Goal: Transaction & Acquisition: Purchase product/service

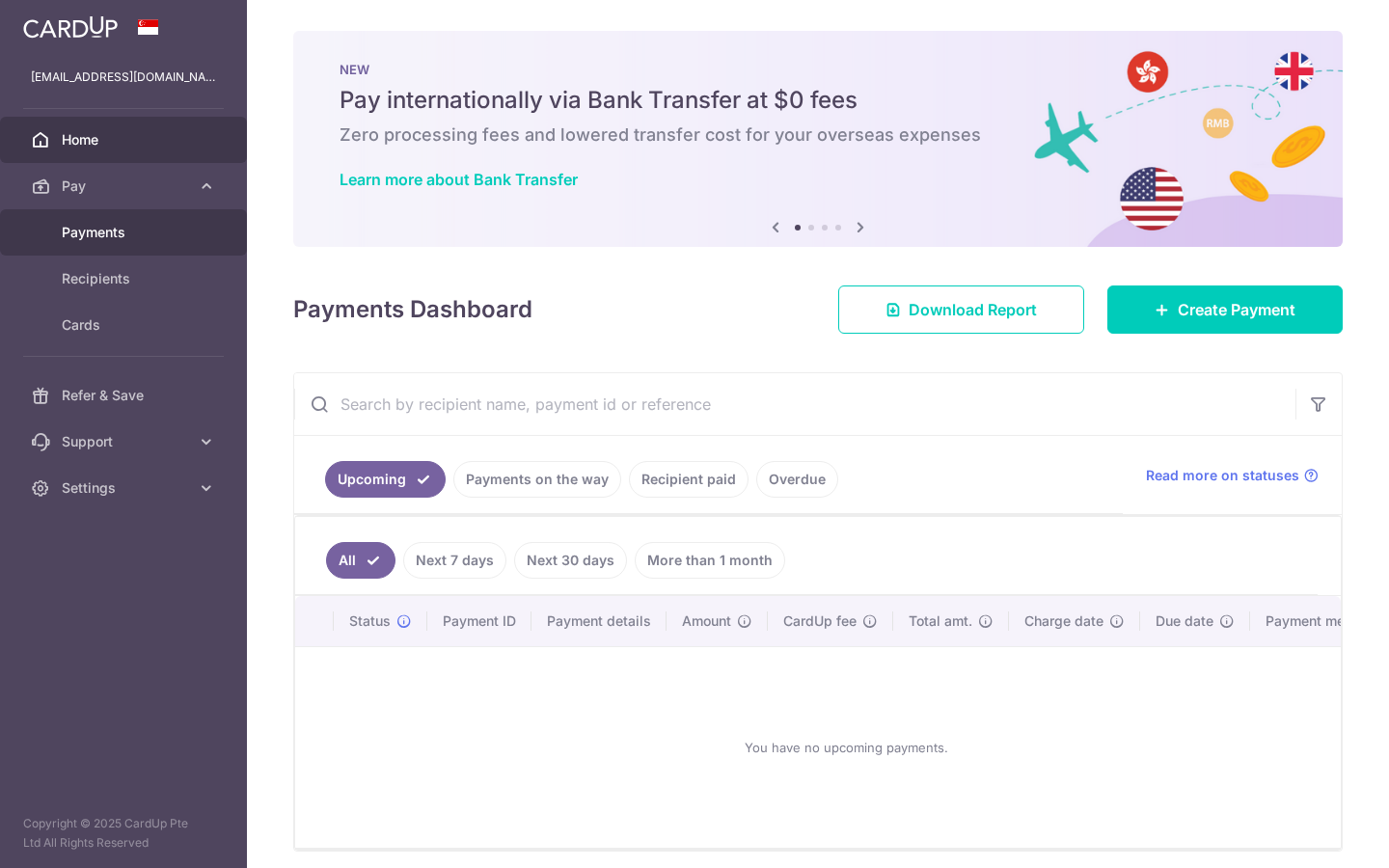
click at [83, 243] on link "Payments" at bounding box center [123, 232] width 247 height 46
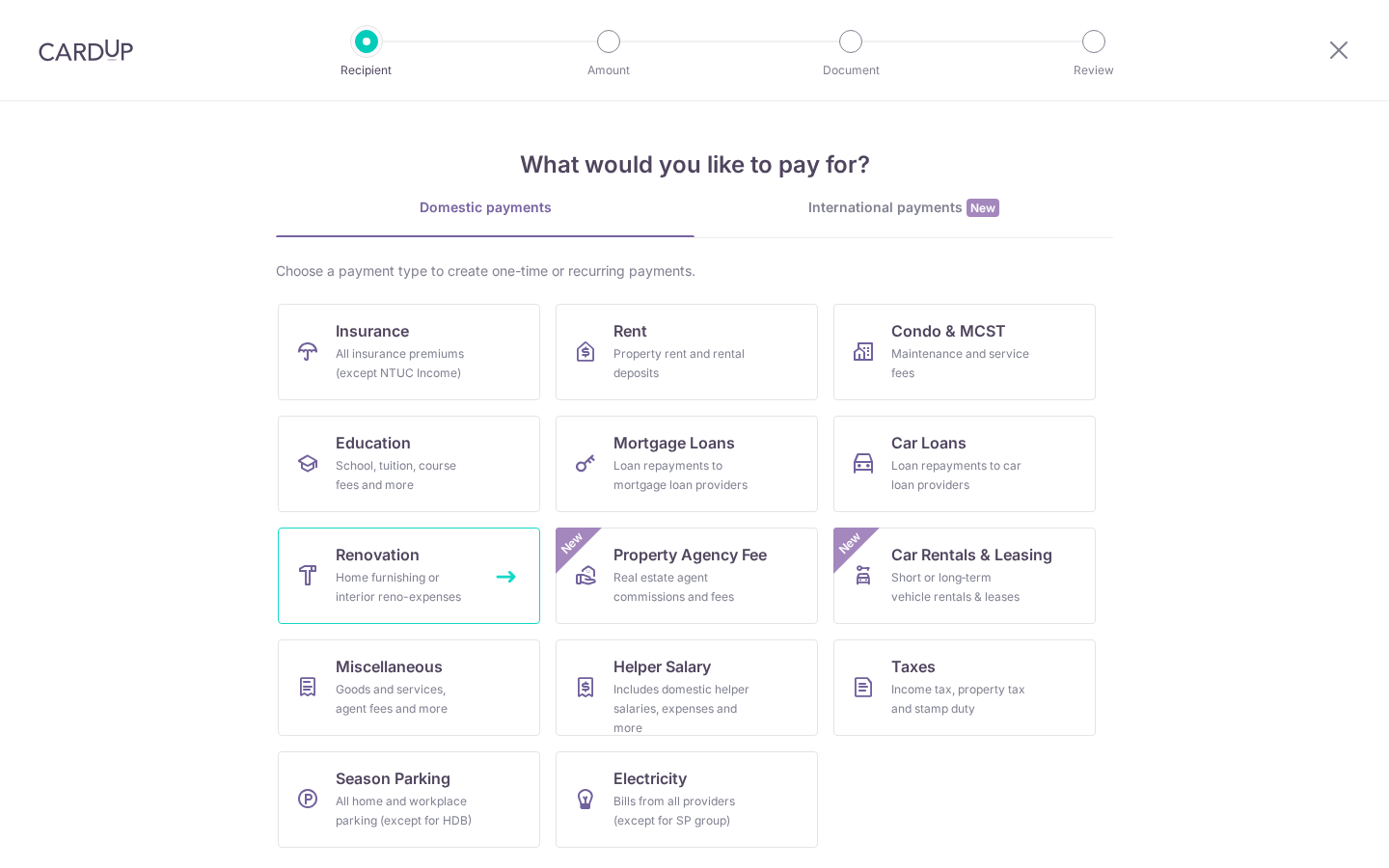
click at [357, 595] on div "Home furnishing or interior reno-expenses" at bounding box center [405, 587] width 139 height 39
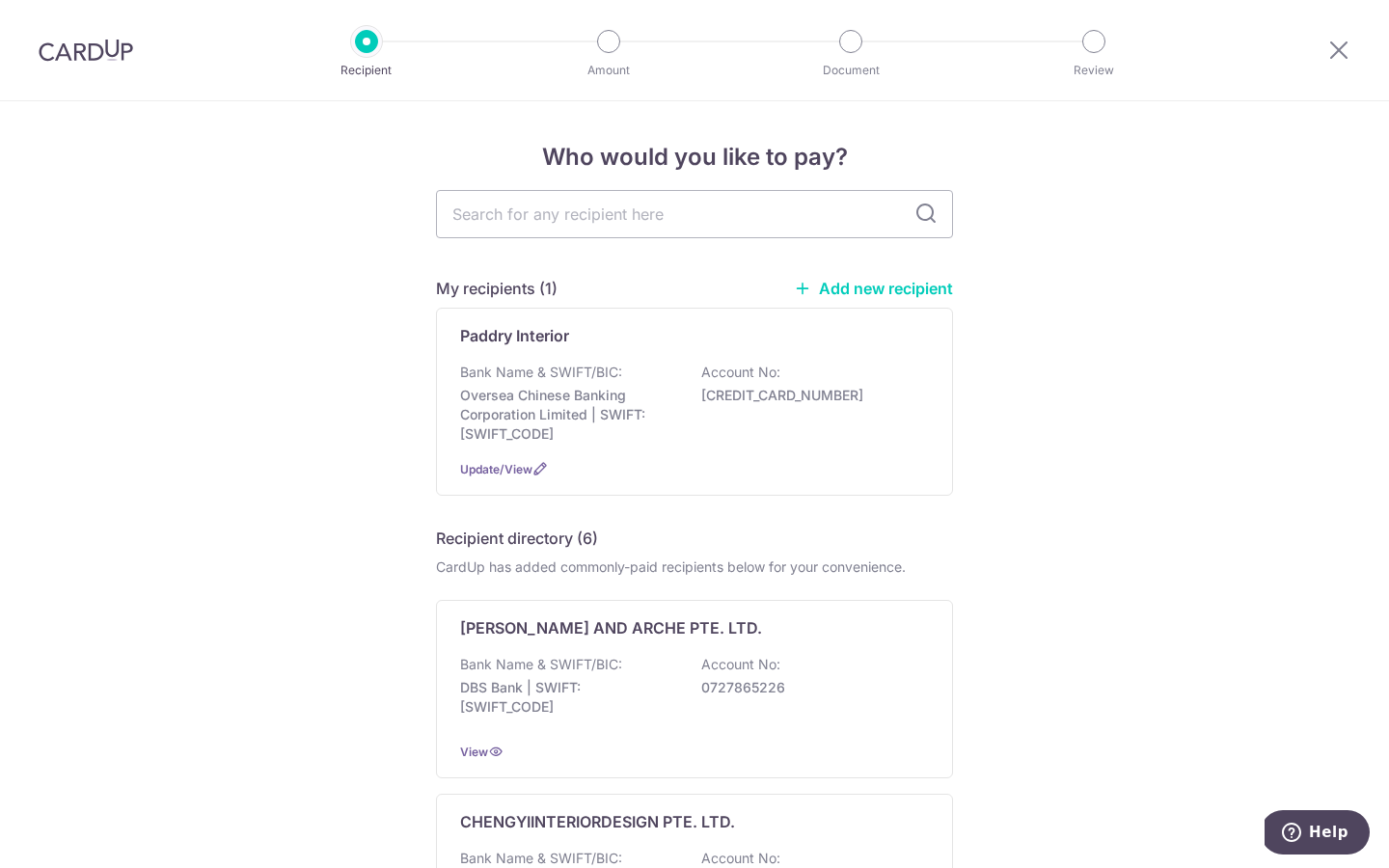
click at [836, 292] on link "Add new recipient" at bounding box center [873, 288] width 159 height 19
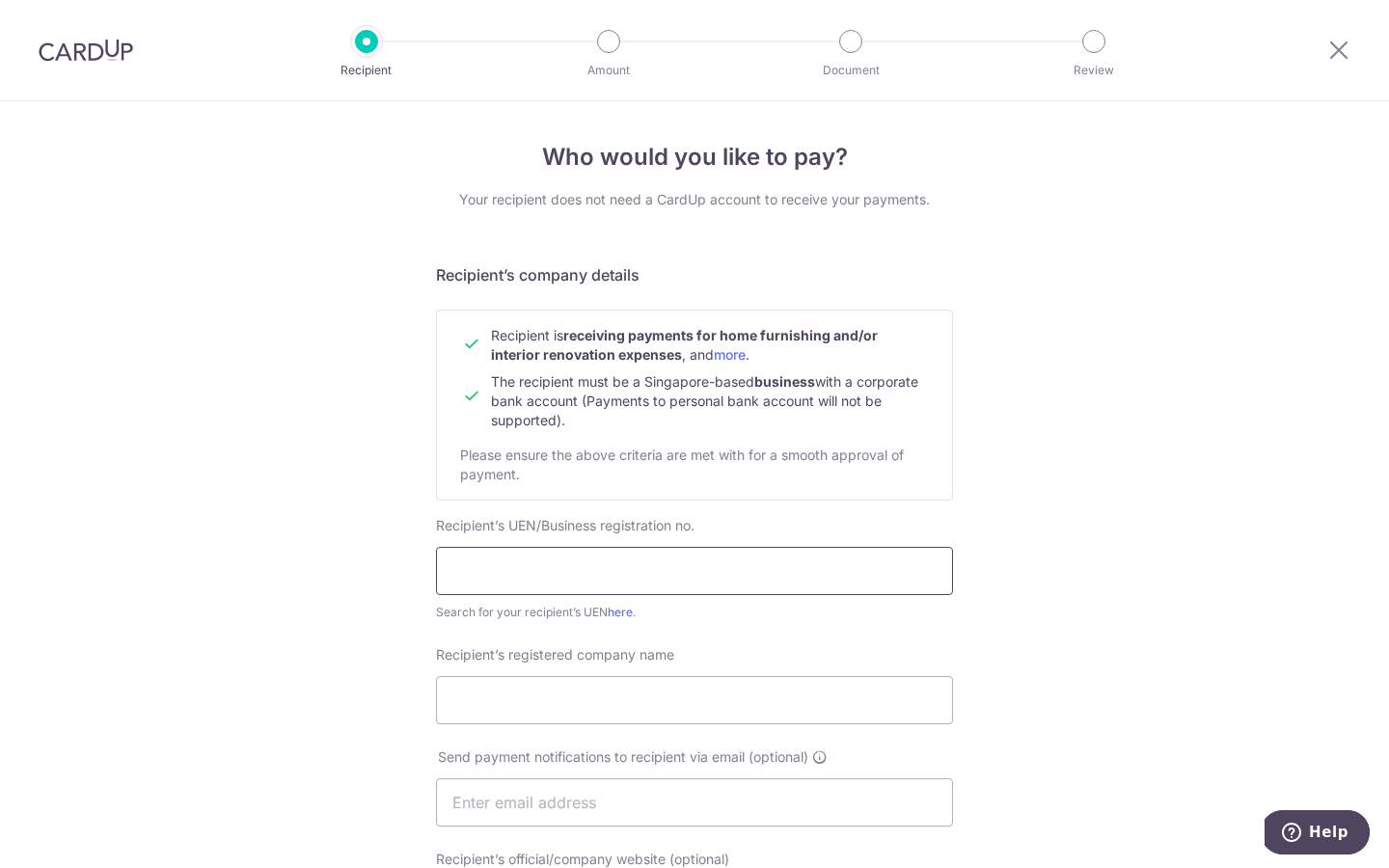
click at [565, 586] on input "text" at bounding box center [694, 570] width 517 height 48
paste input "201626857R"
type input "201626857R"
click at [514, 710] on input "Recipient’s registered company name" at bounding box center [694, 700] width 517 height 48
paste input "AIRCON.COM PTE. LTD."
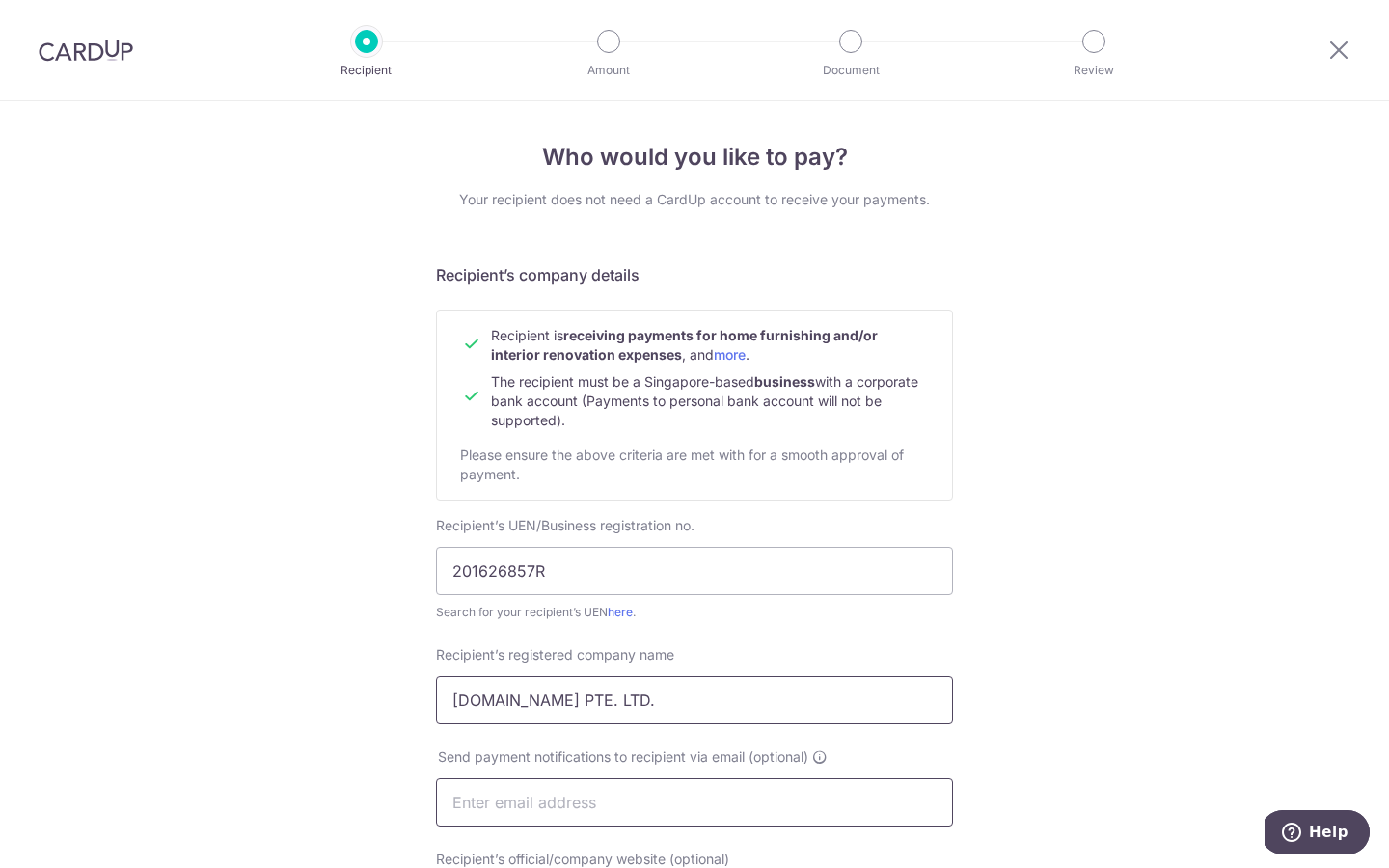
type input "AIRCON.COM PTE. LTD."
click at [536, 813] on input "text" at bounding box center [694, 802] width 517 height 48
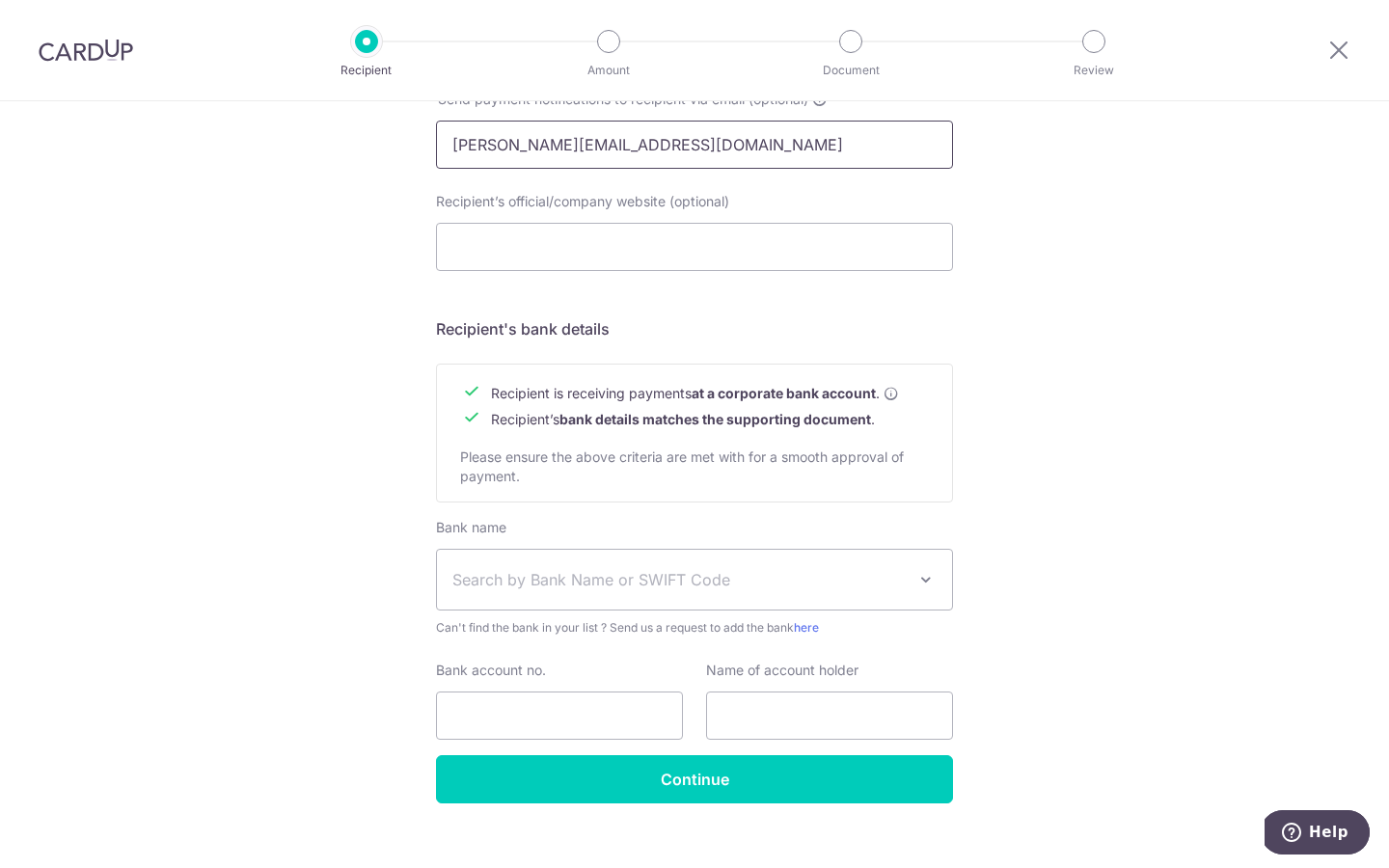
scroll to position [659, 0]
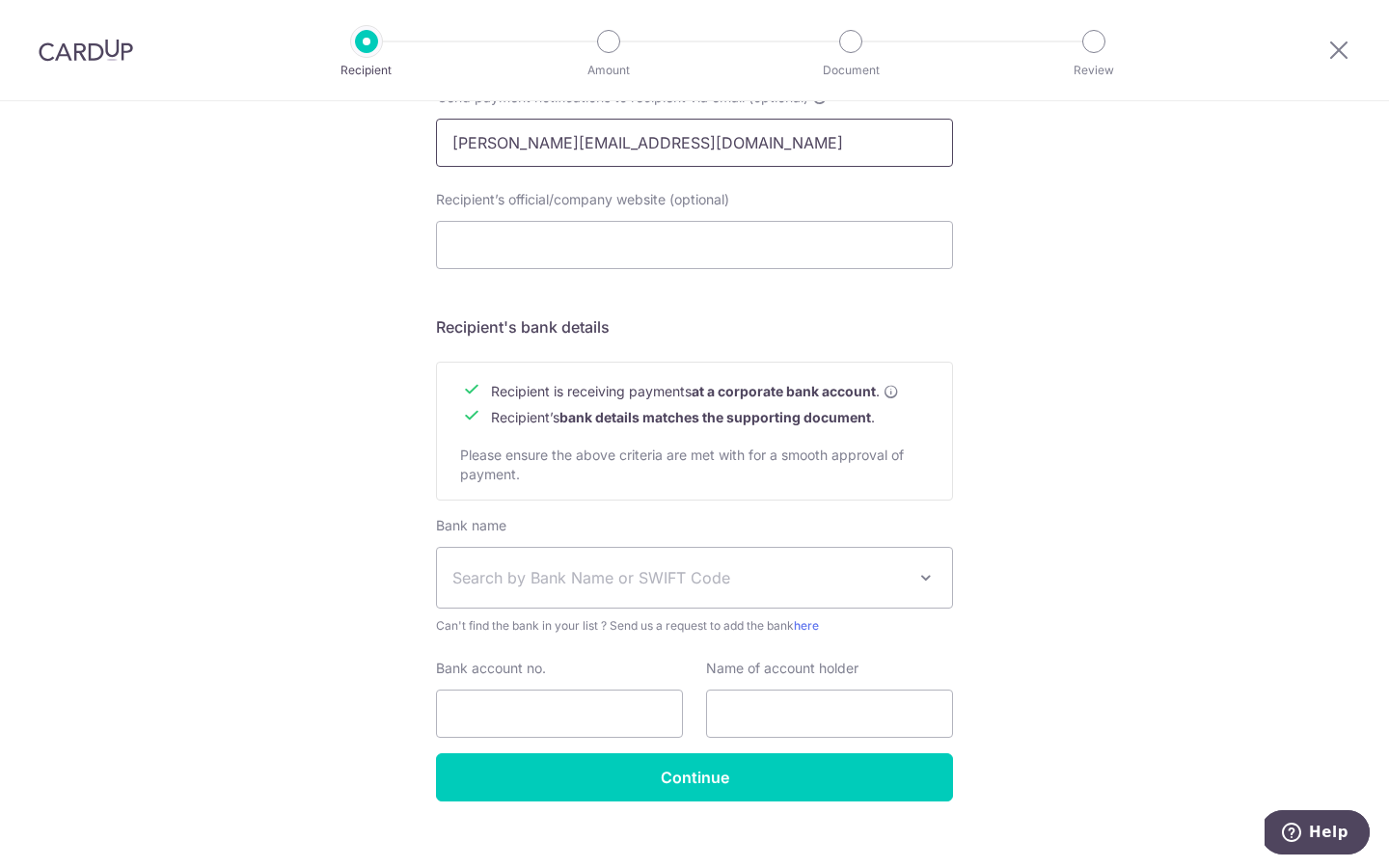
type input "anthony@airconditioning.com.sg"
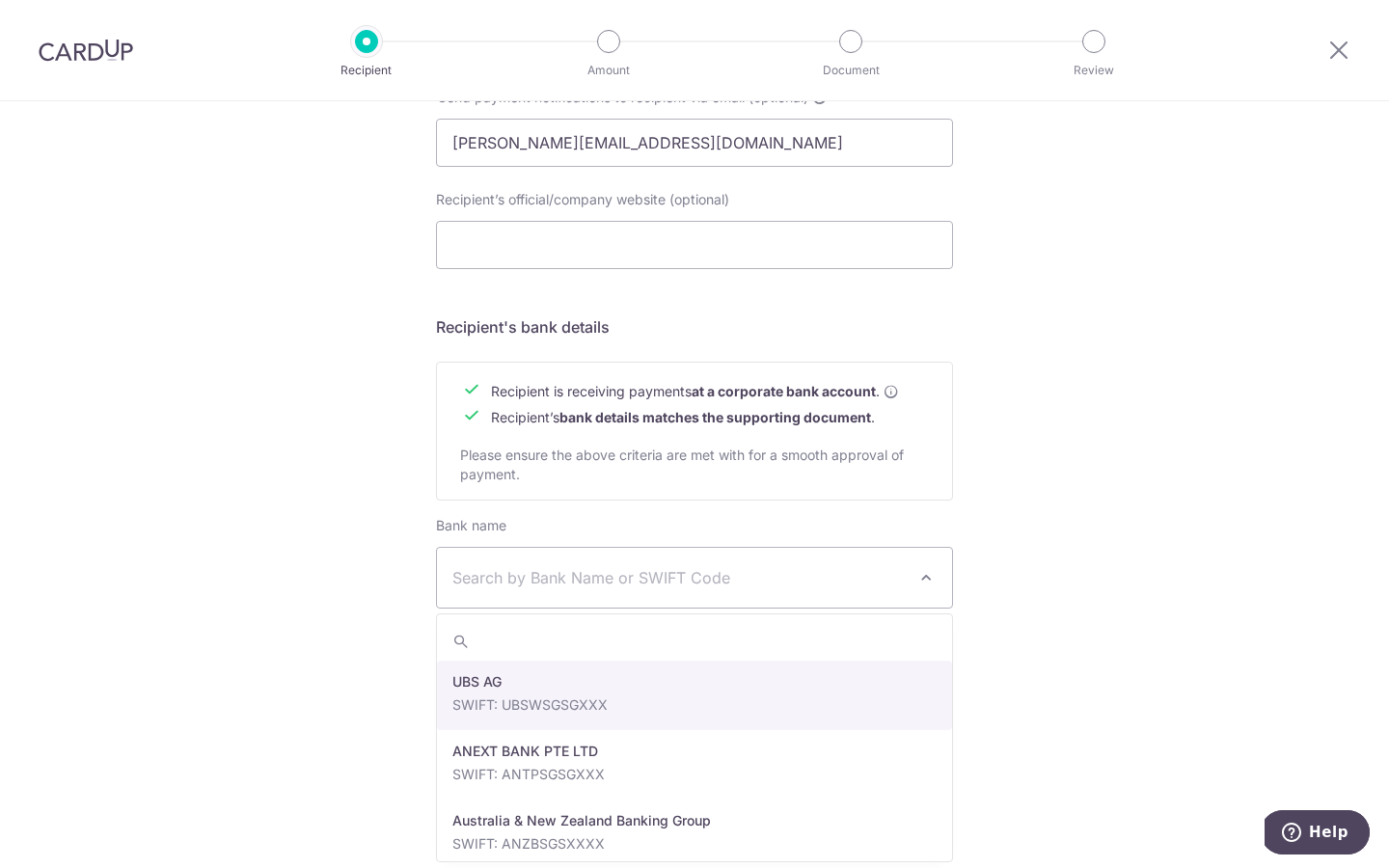
click at [636, 587] on span "Search by Bank Name or SWIFT Code" at bounding box center [680, 577] width 454 height 23
type input "overse"
click at [706, 677] on label "Name of account holder" at bounding box center [782, 667] width 153 height 19
click at [747, 683] on div "Name of account holder" at bounding box center [829, 697] width 247 height 79
select select "12"
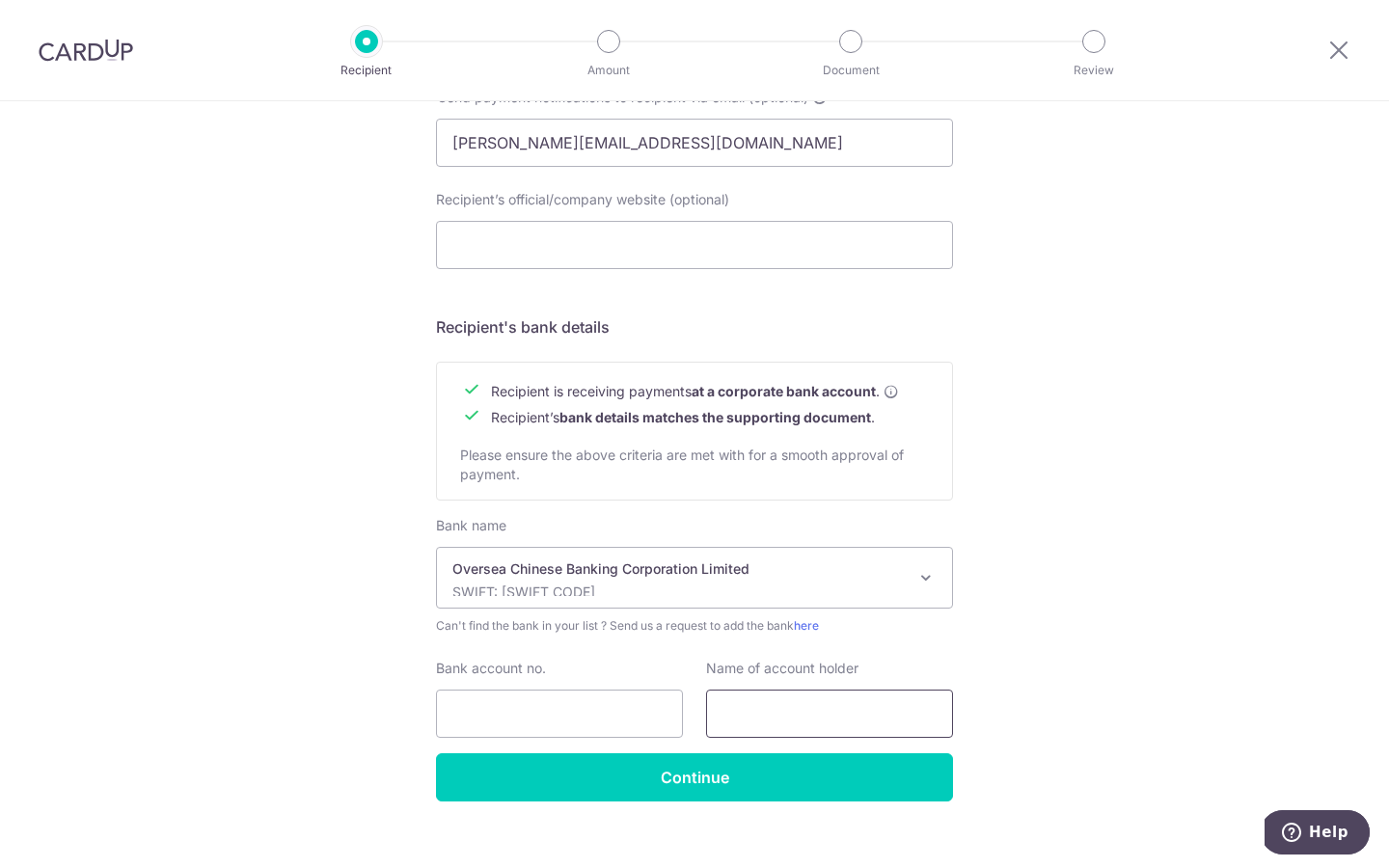
scroll to position [684, 0]
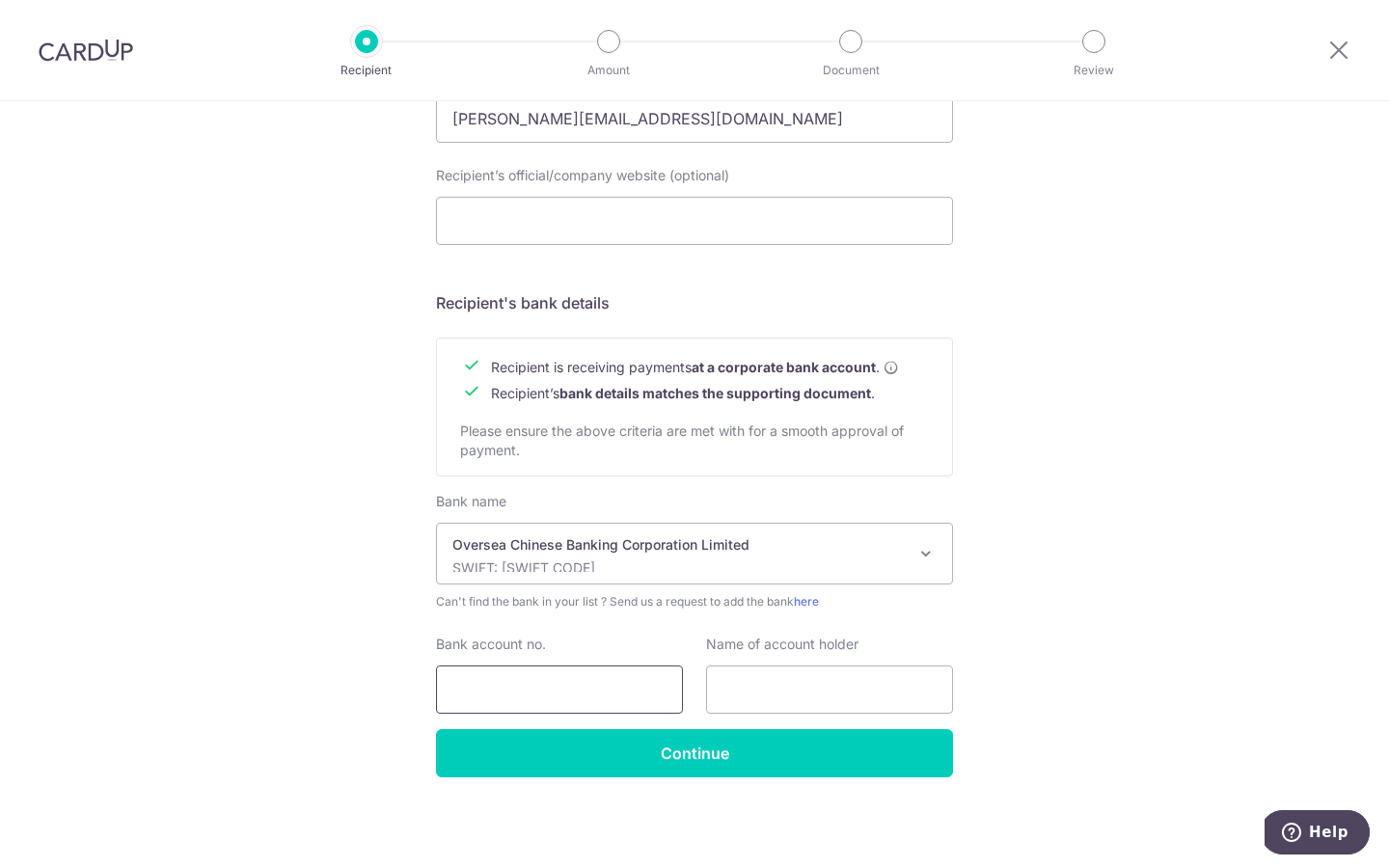
click at [547, 697] on input "Bank account no." at bounding box center [559, 689] width 247 height 48
type input "701178105001"
click at [820, 690] on input "text" at bounding box center [829, 689] width 247 height 48
paste input "AIRCON.COM PTE. LTD."
type input "AIRCON.COM PTE. LTD."
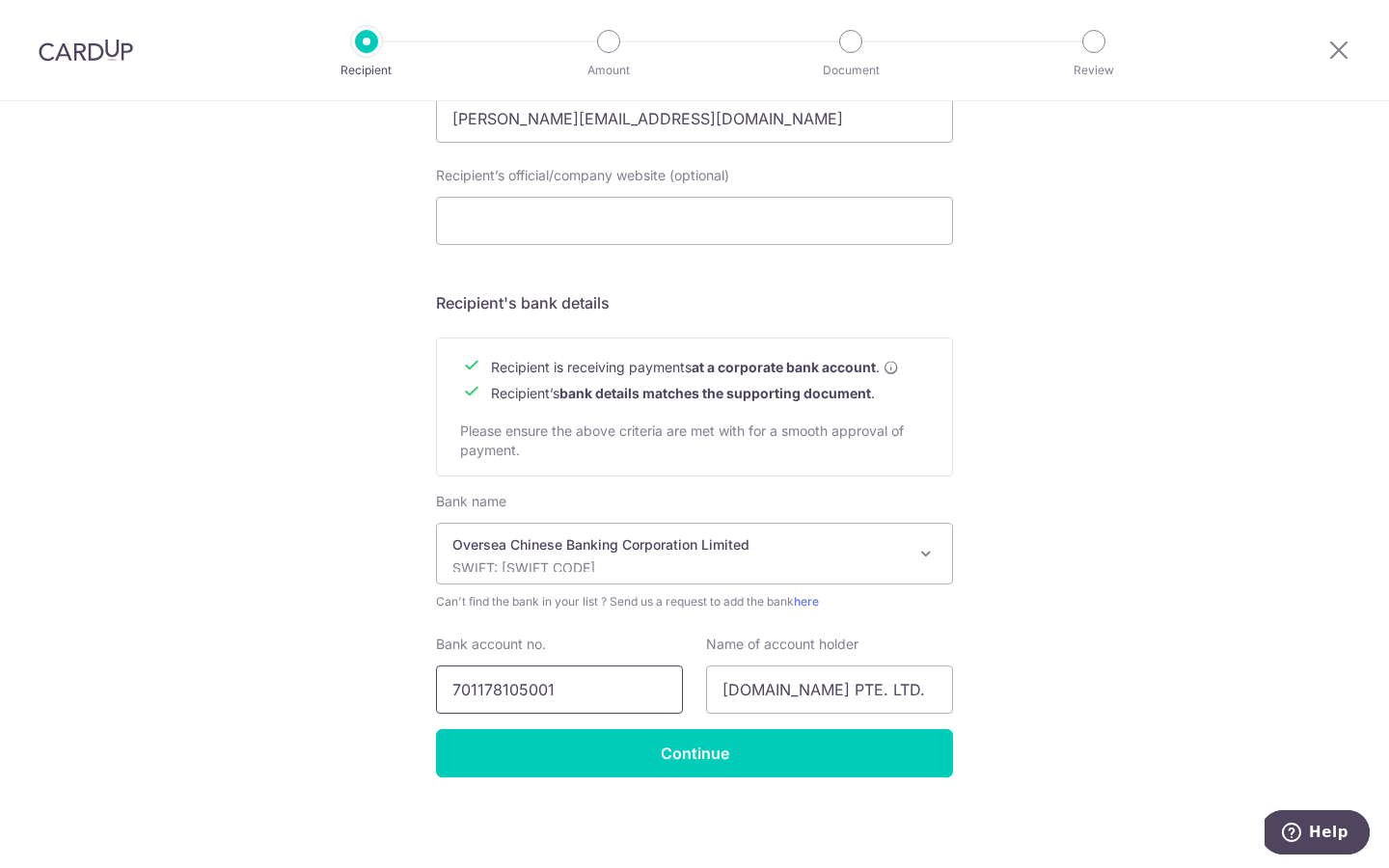
click at [560, 692] on input "701178105001" at bounding box center [559, 689] width 247 height 48
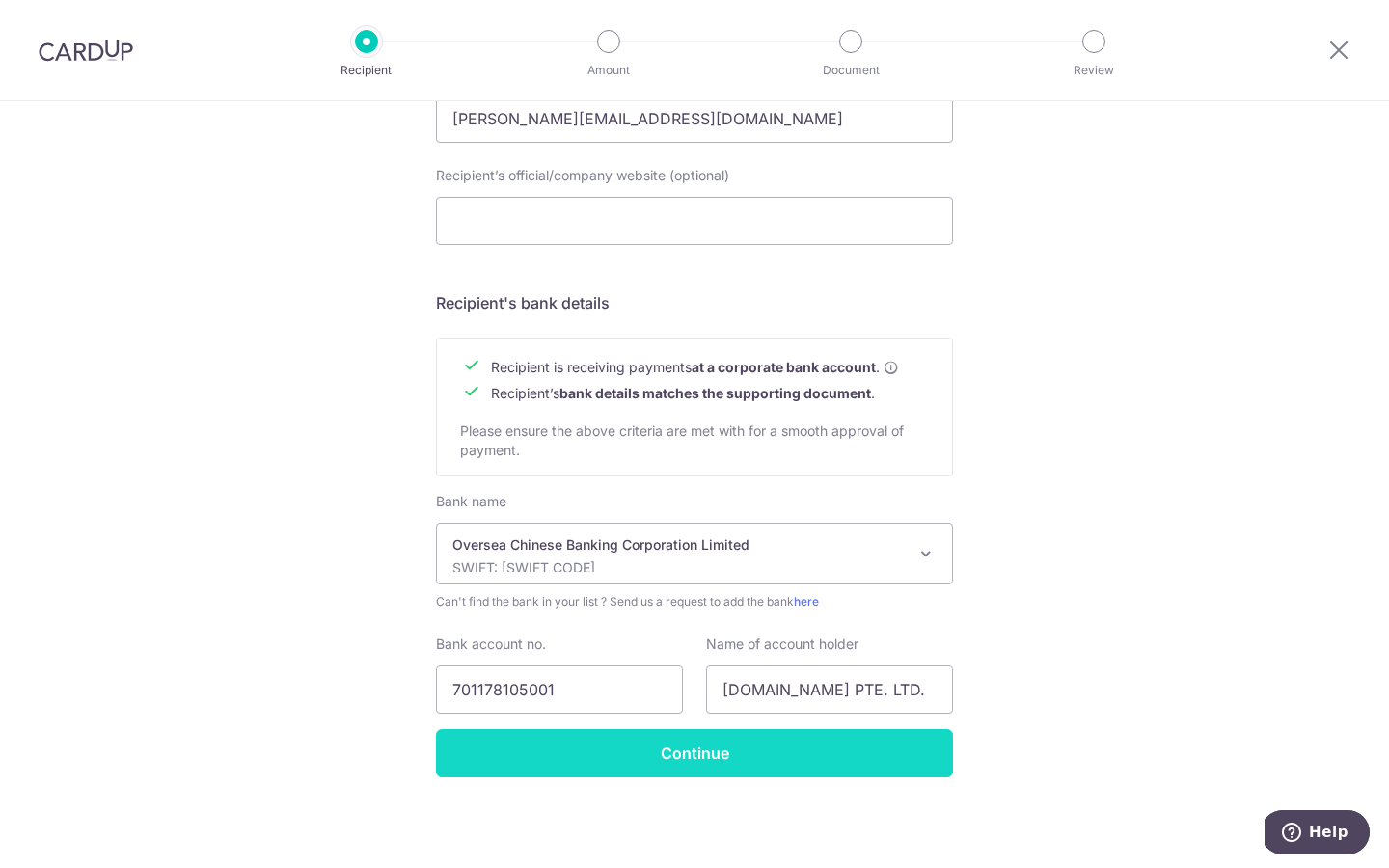
click at [694, 774] on input "Continue" at bounding box center [694, 753] width 517 height 48
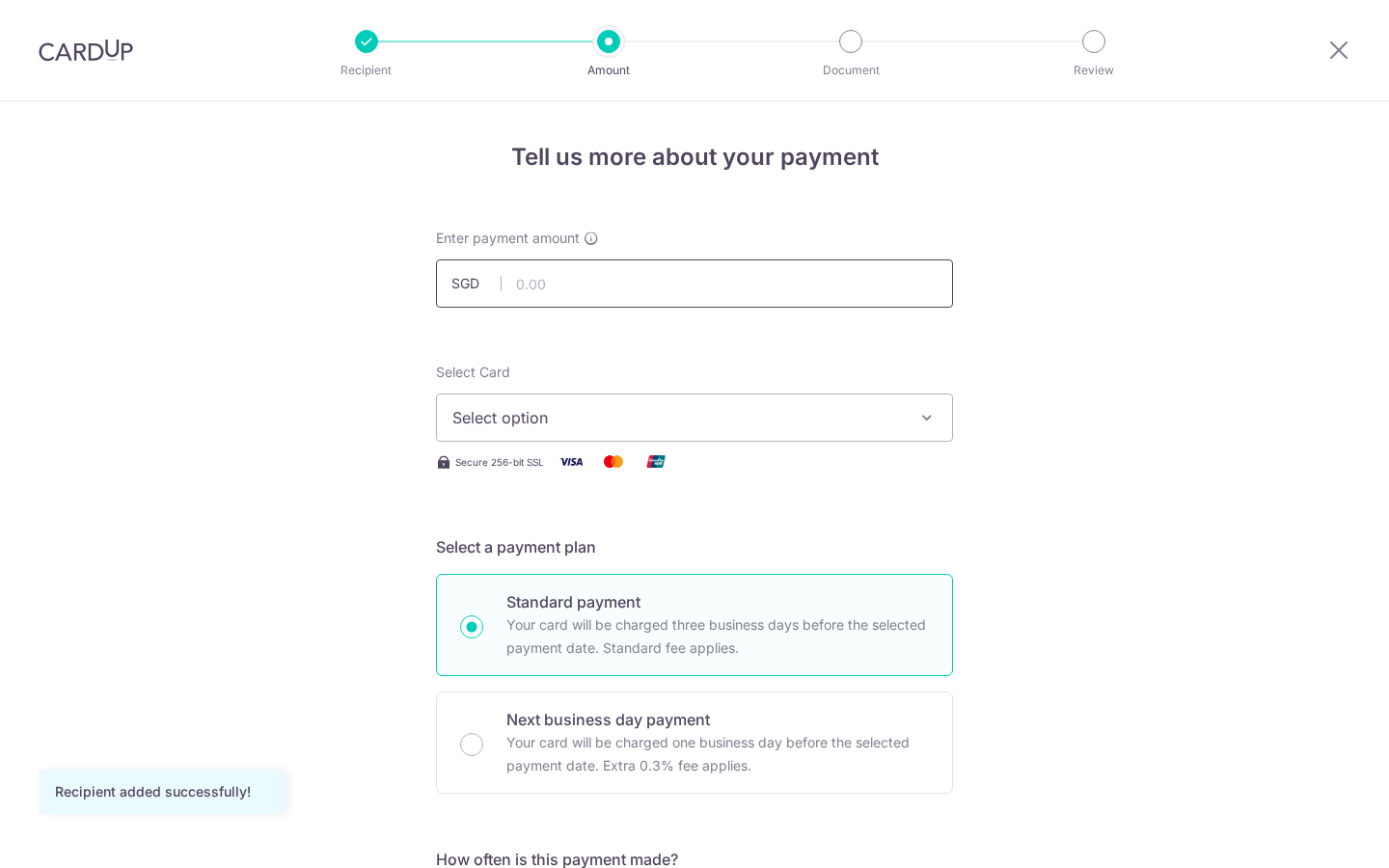
click at [596, 280] on input "text" at bounding box center [694, 284] width 517 height 48
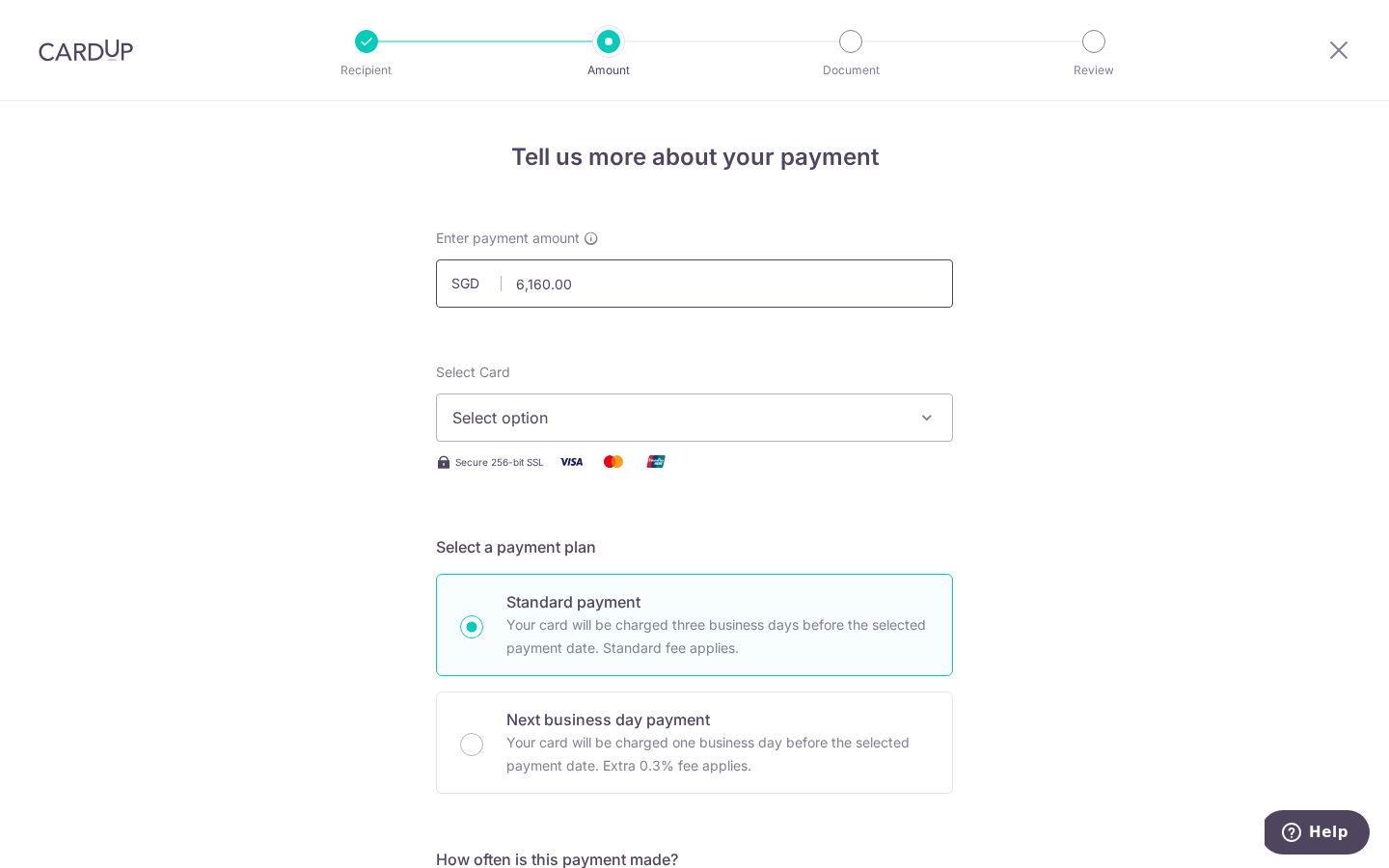
drag, startPoint x: 905, startPoint y: 346, endPoint x: 683, endPoint y: 288, distance: 229.5
click at [683, 288] on input "6,160.00" at bounding box center [694, 284] width 517 height 48
type input "6,160.00"
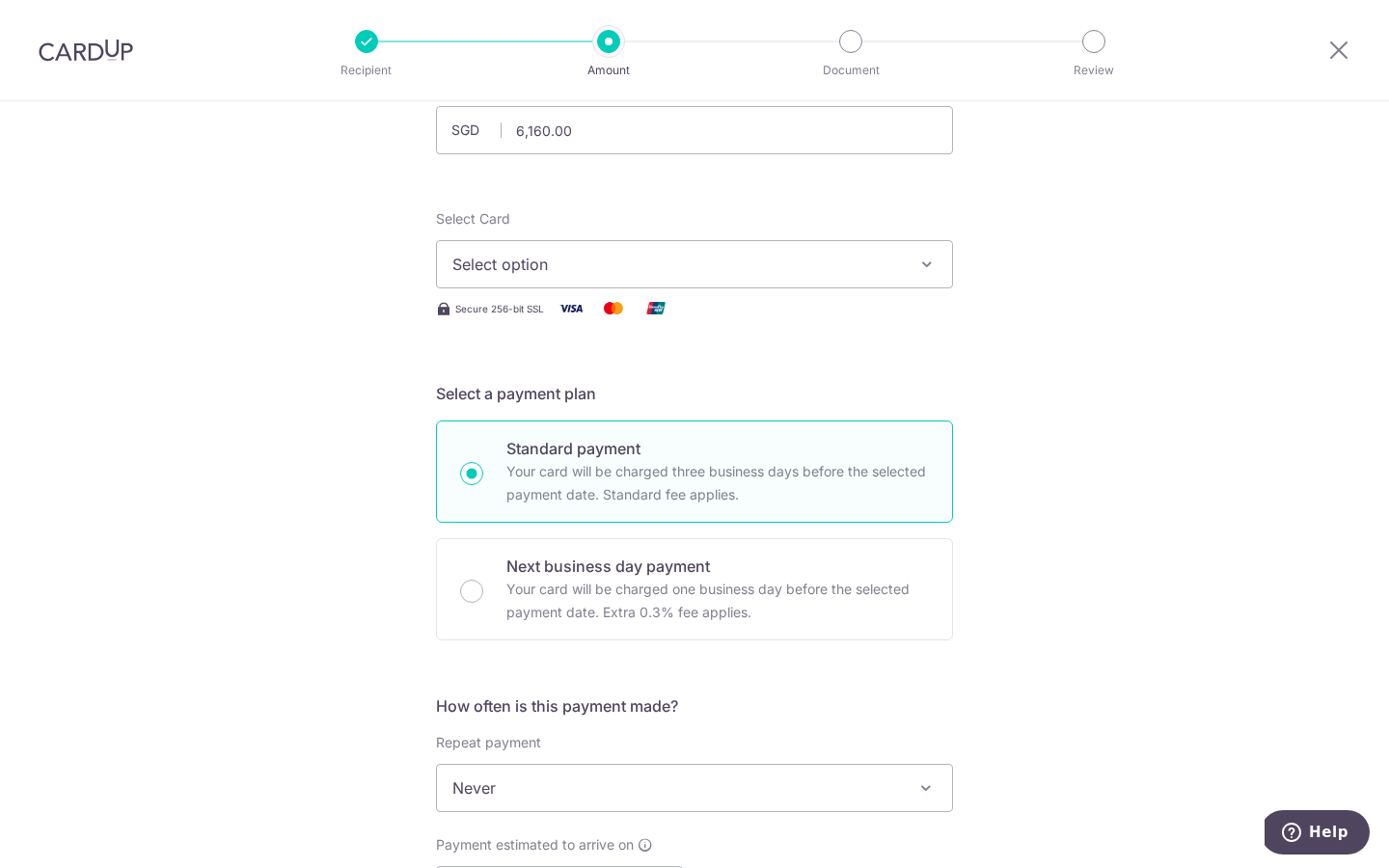
scroll to position [172, 0]
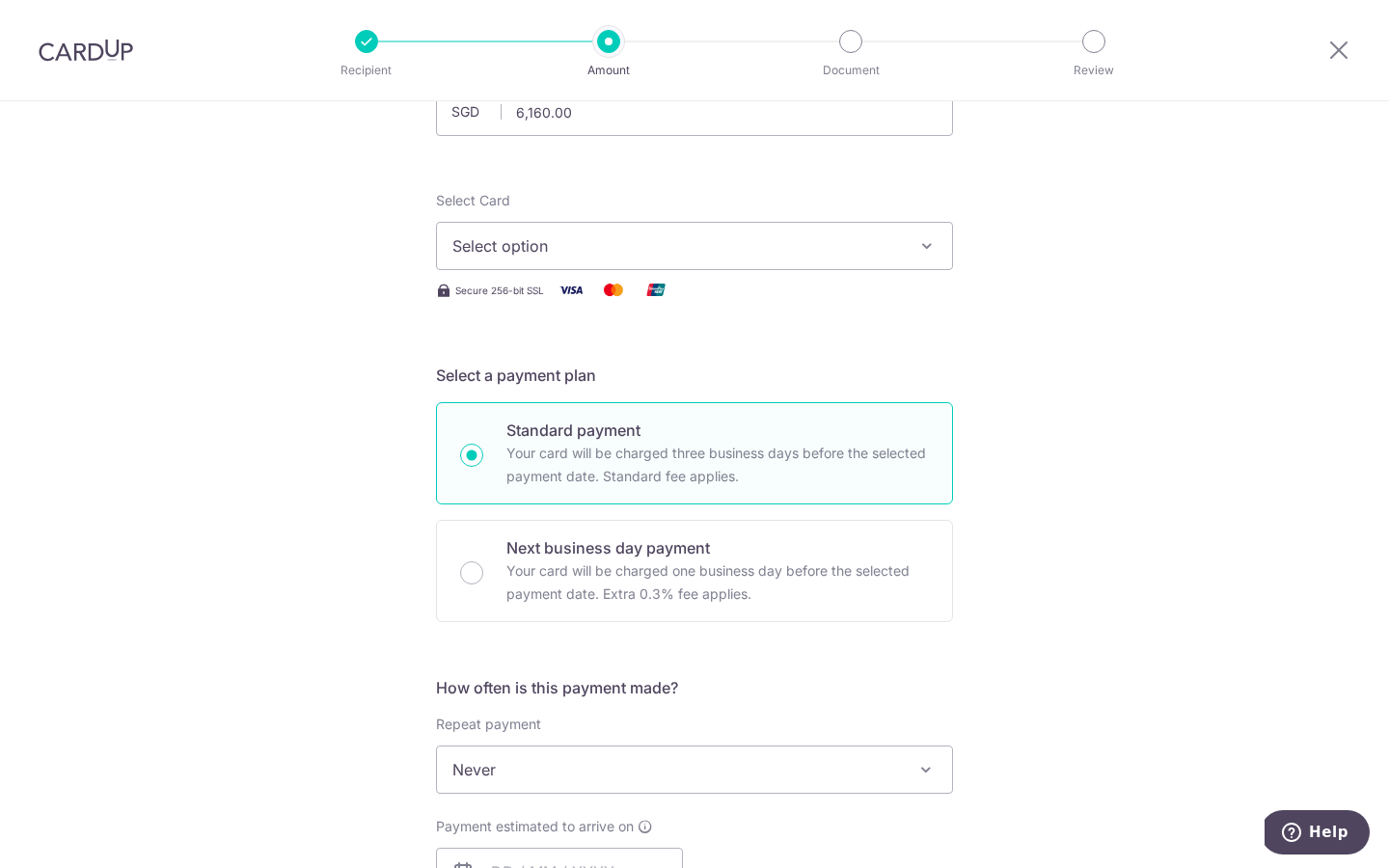
click at [845, 248] on span "Select option" at bounding box center [678, 246] width 450 height 23
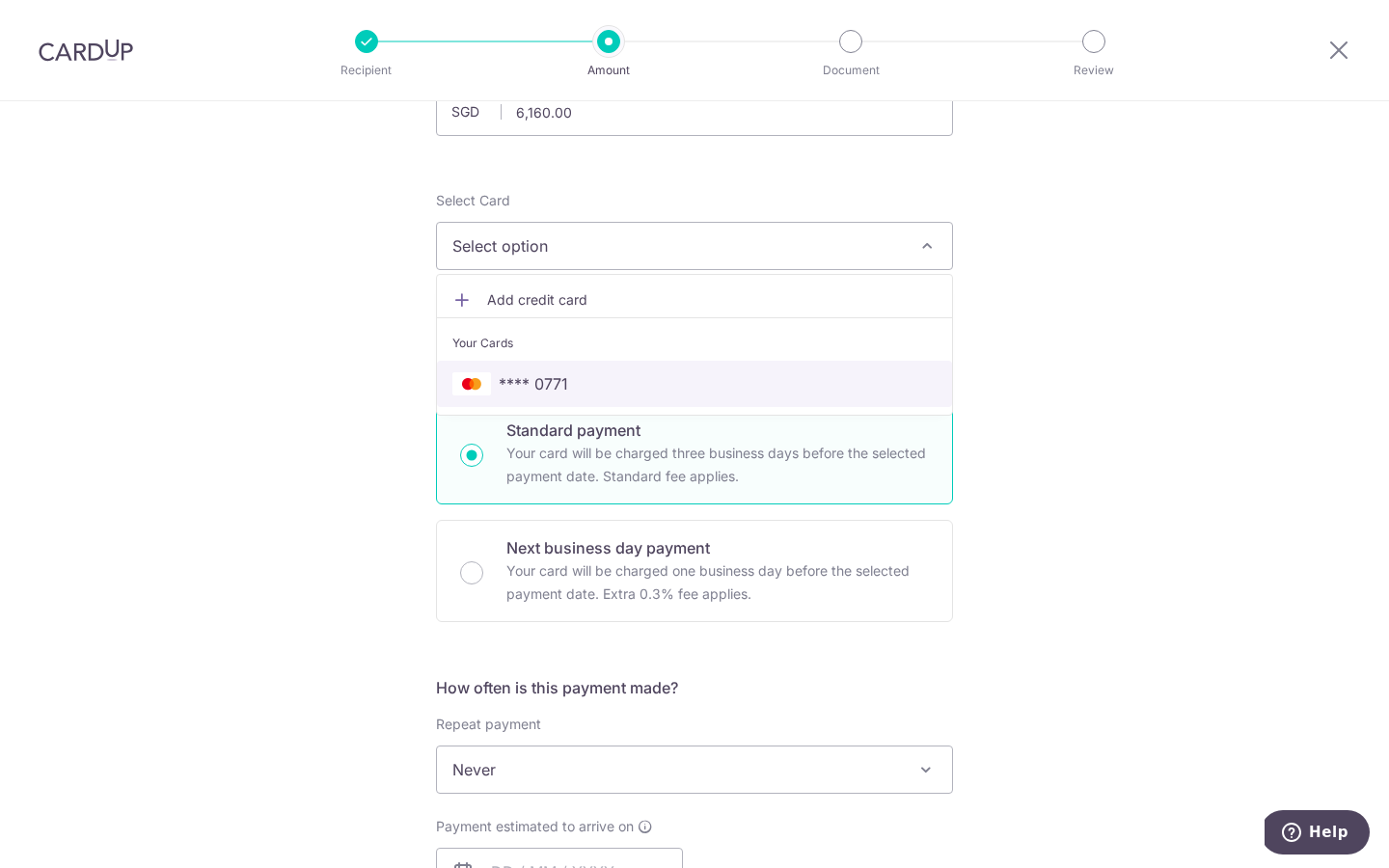
click at [669, 371] on link "**** 0771" at bounding box center [694, 384] width 516 height 46
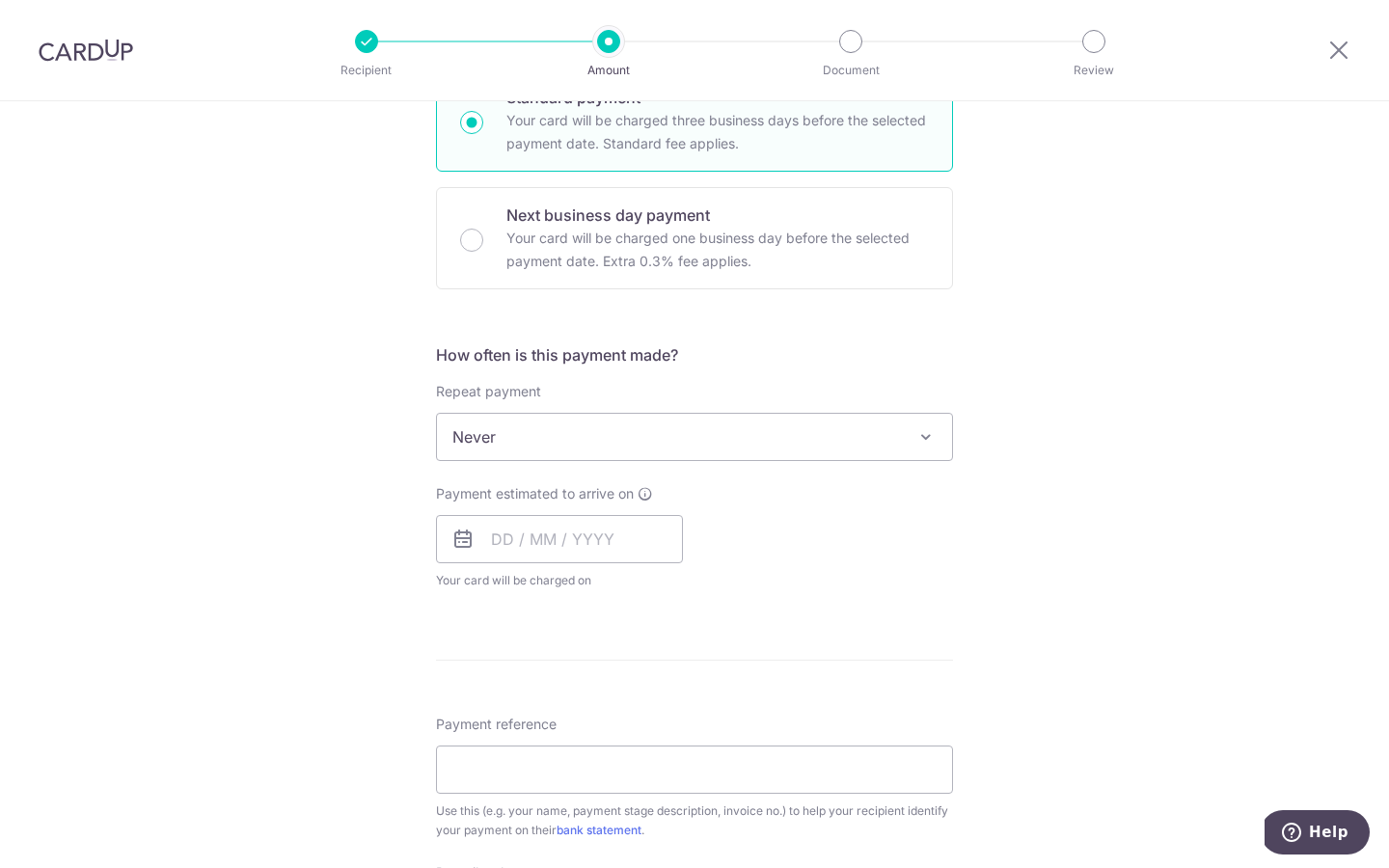
scroll to position [510, 0]
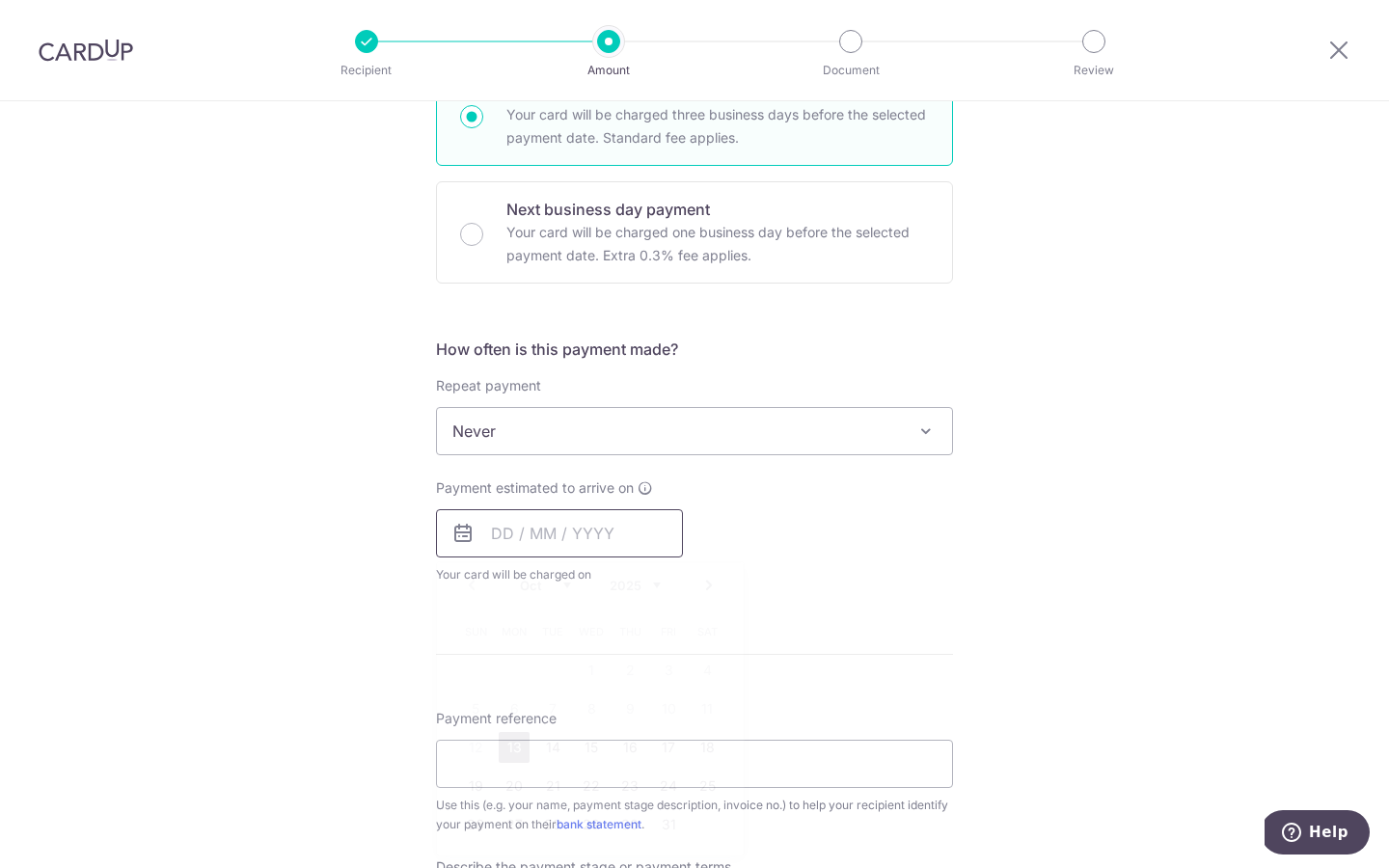
click at [533, 524] on input "text" at bounding box center [559, 533] width 247 height 48
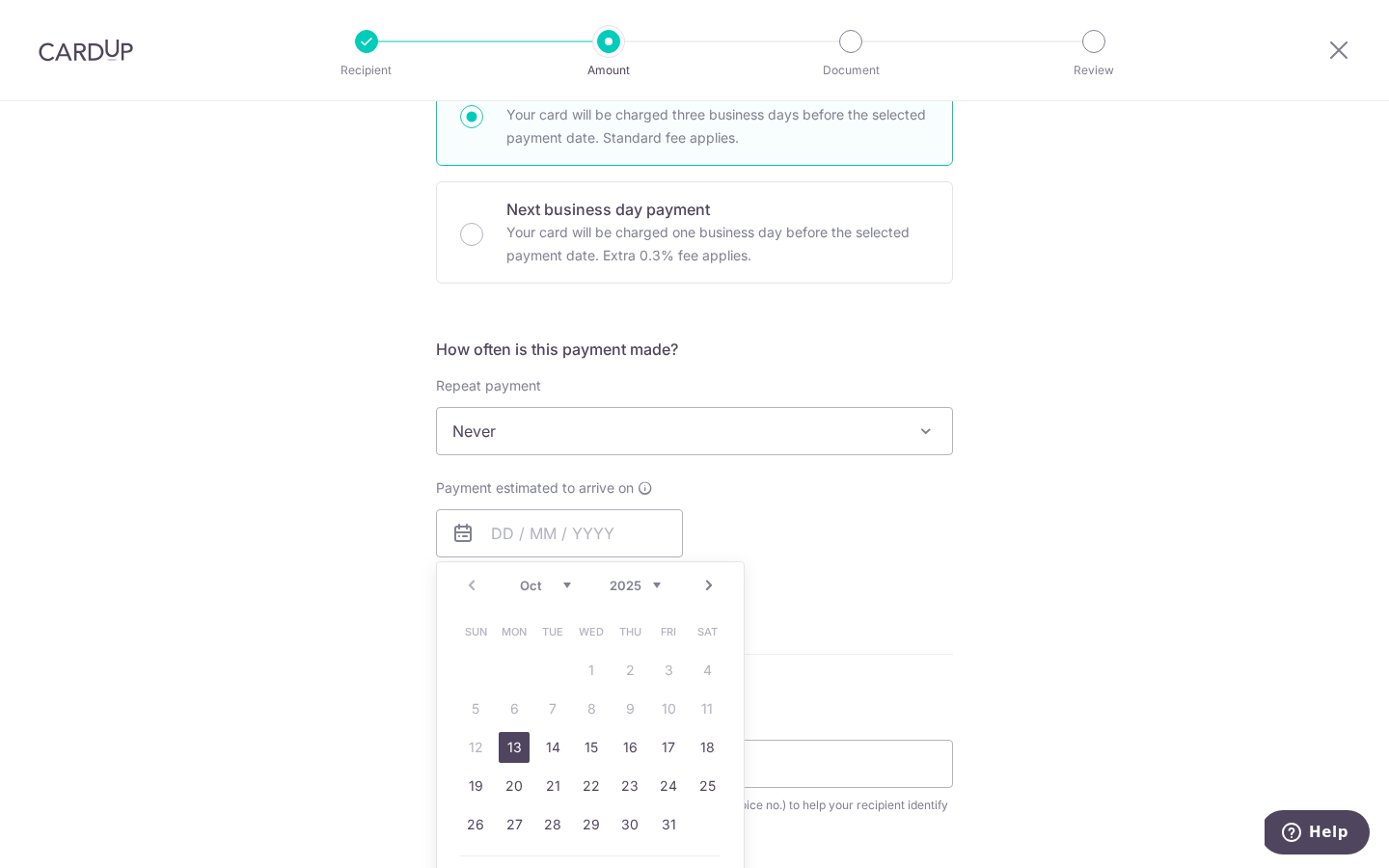
click at [512, 740] on link "13" at bounding box center [514, 747] width 31 height 31
type input "13/10/2025"
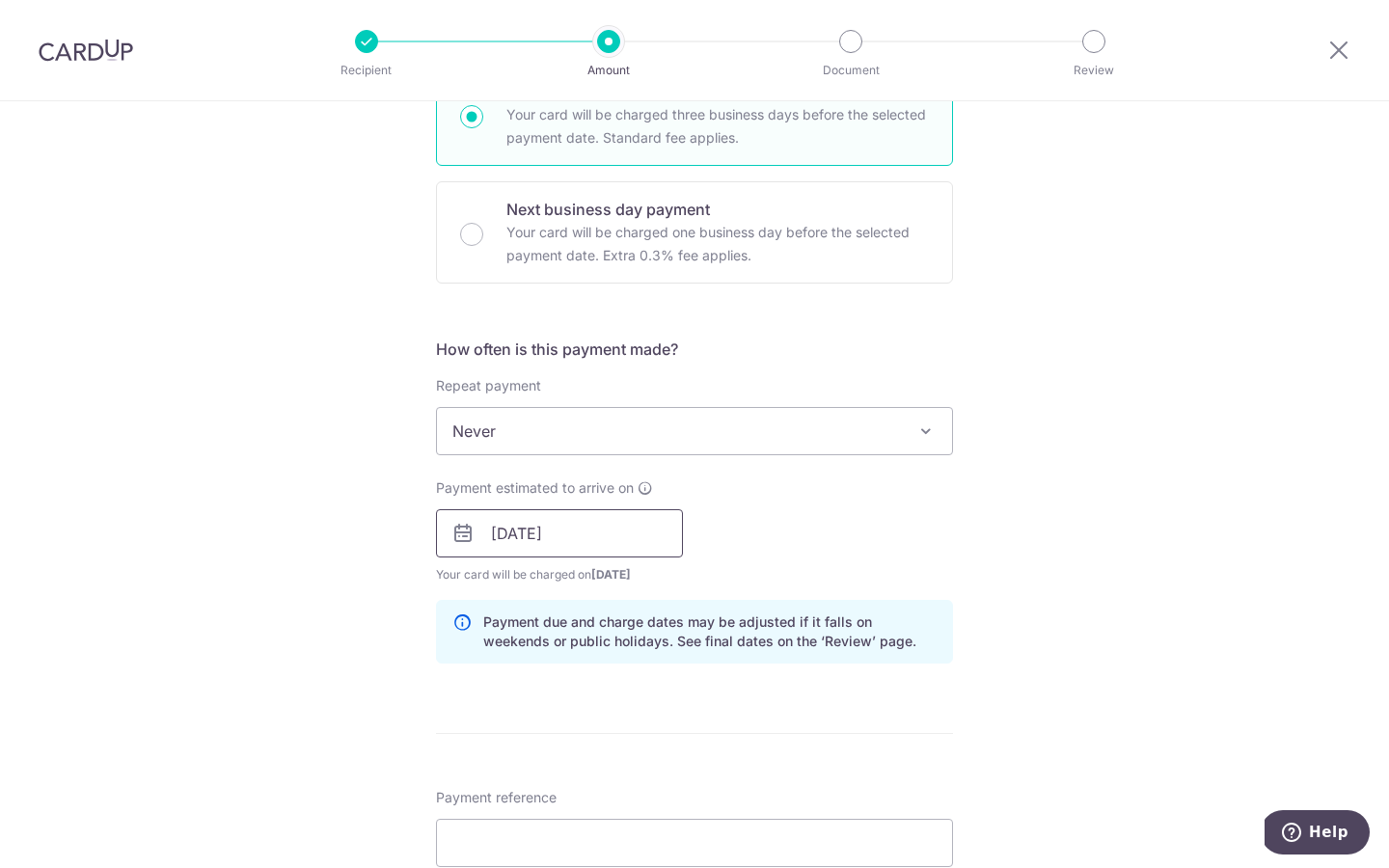
click at [593, 536] on input "13/10/2025" at bounding box center [559, 533] width 247 height 48
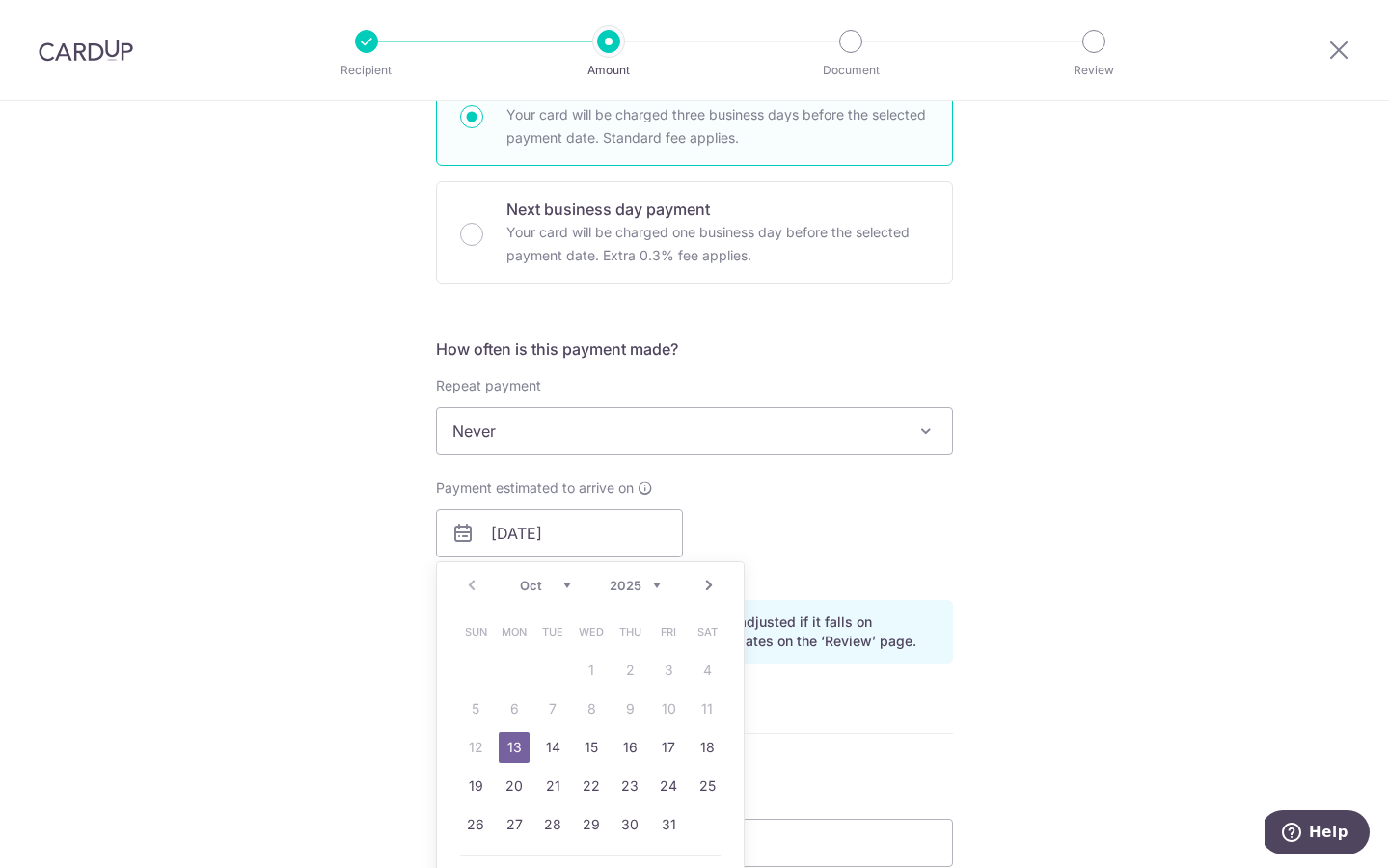
click at [844, 519] on div "Payment estimated to arrive on 13/10/2025 Prev Next Oct Nov Dec 2025 2026 2027 …" at bounding box center [694, 531] width 541 height 106
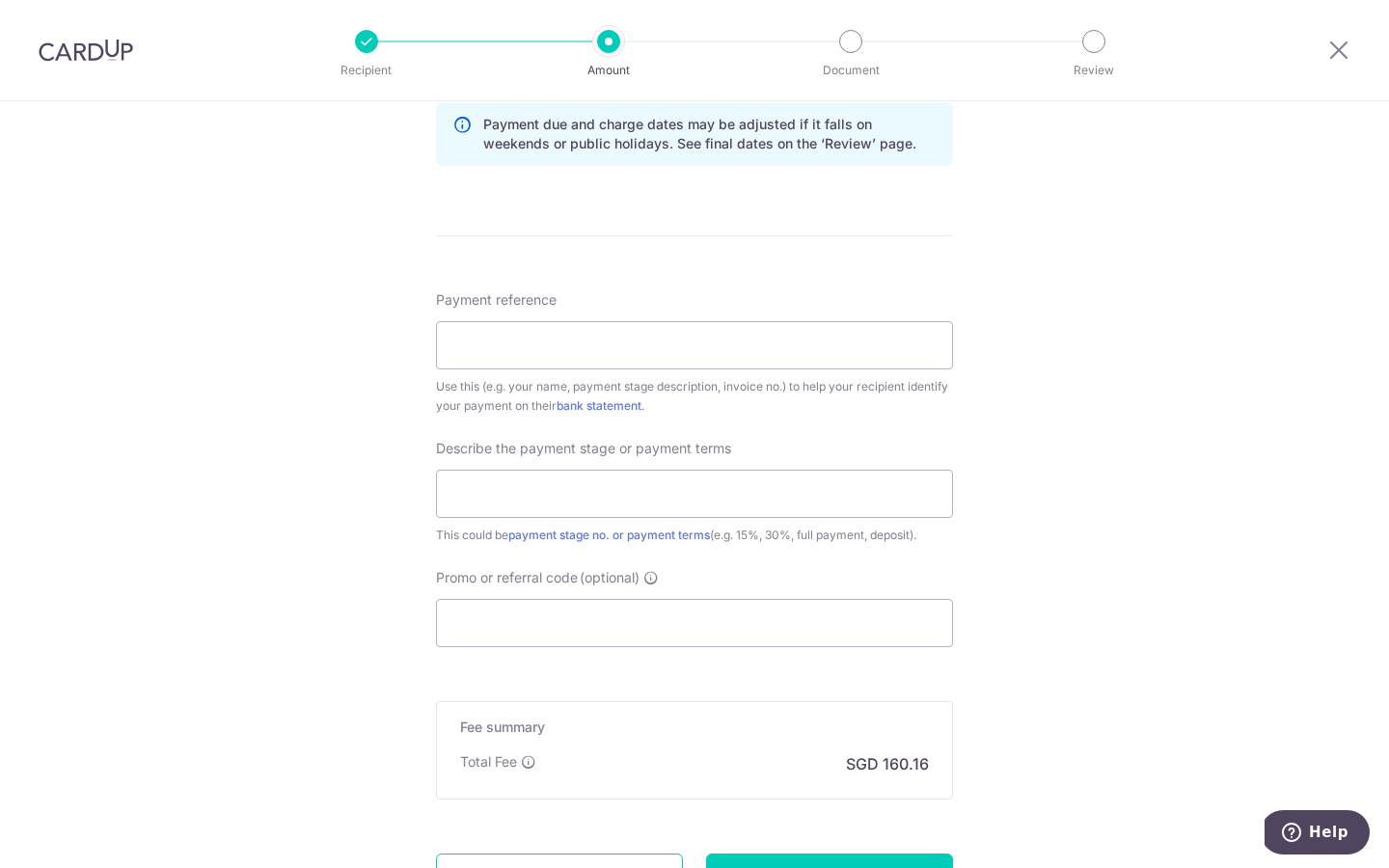
scroll to position [1012, 0]
click at [527, 314] on div "Payment reference Use this (e.g. your name, payment stage description, invoice …" at bounding box center [694, 350] width 517 height 126
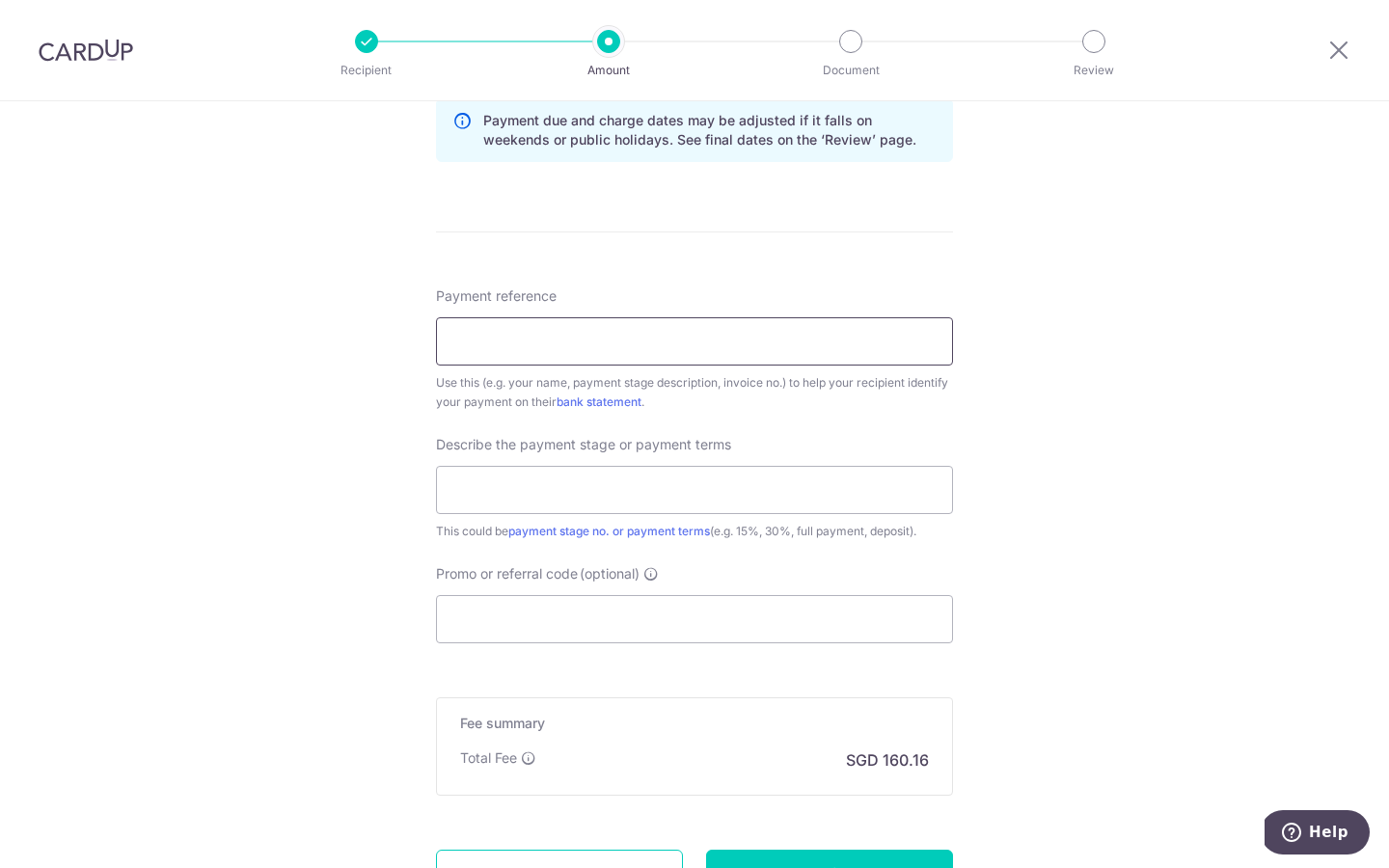
click at [525, 338] on input "Payment reference" at bounding box center [694, 342] width 517 height 48
click at [780, 423] on div "Payment reference Use this (e.g. your name, payment stage description, invoice …" at bounding box center [694, 464] width 517 height 357
click at [696, 342] on input "Payment reference" at bounding box center [694, 342] width 517 height 48
type input "04070435"
click at [711, 492] on input "text" at bounding box center [694, 489] width 517 height 48
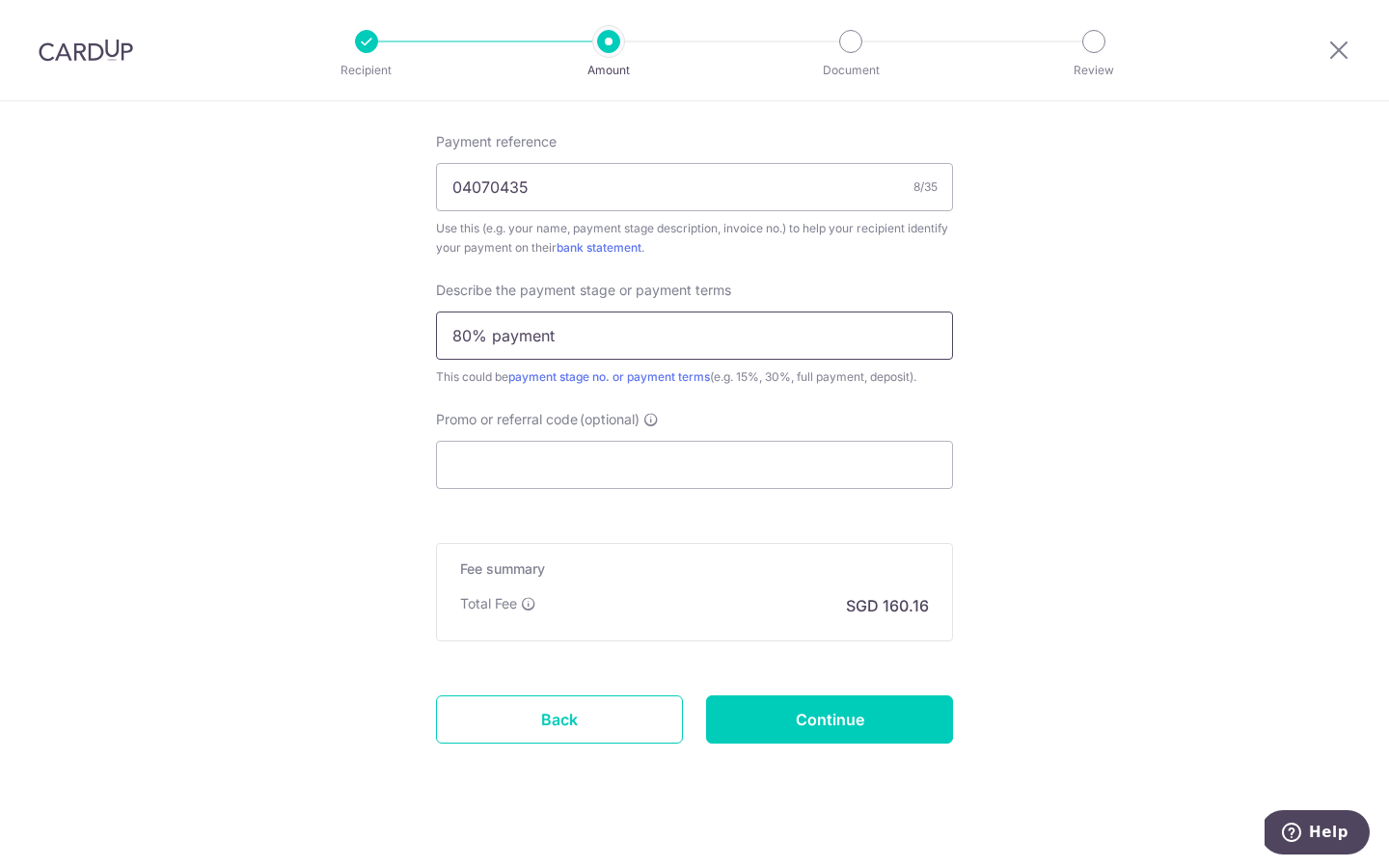
scroll to position [1186, 0]
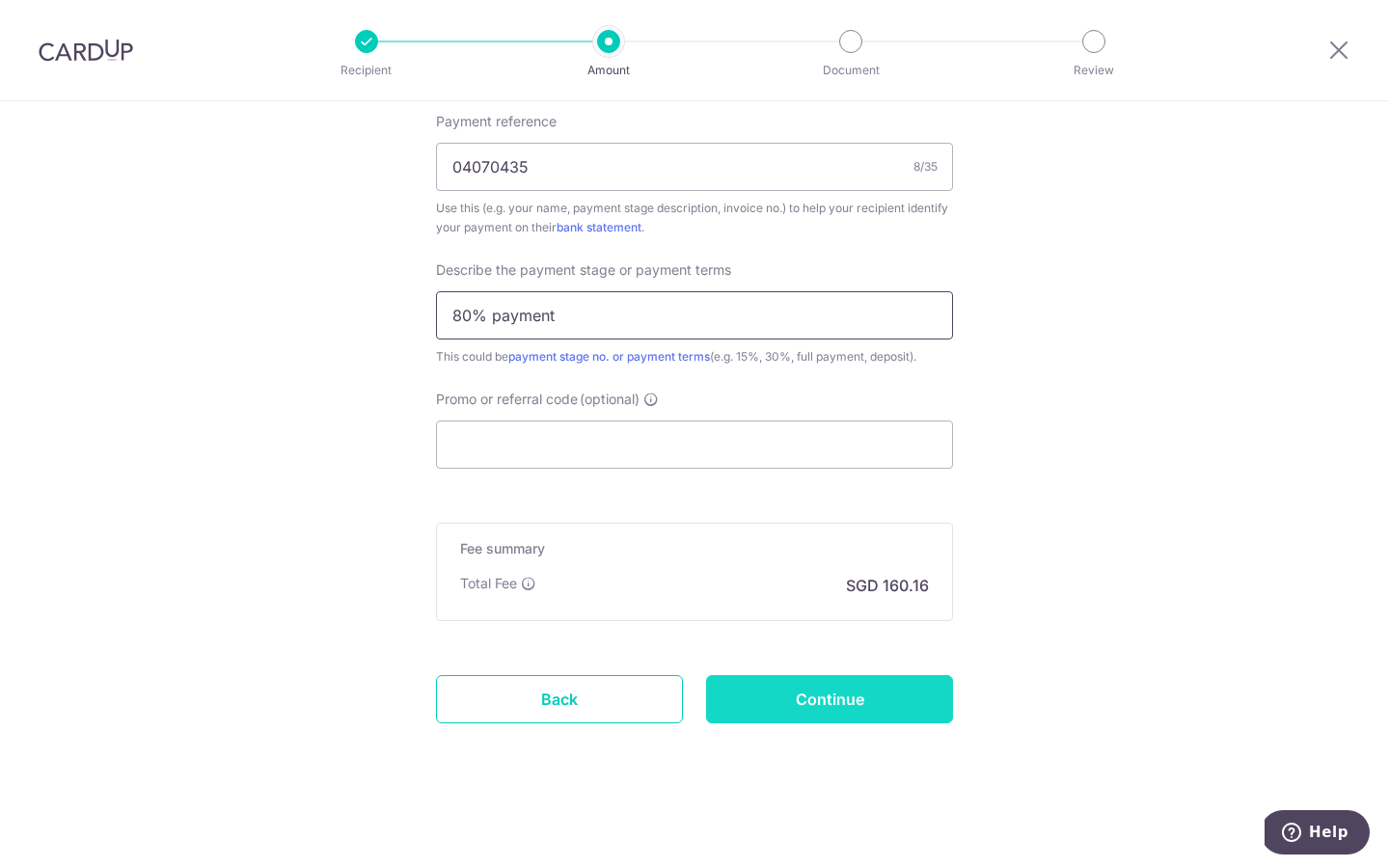
type input "80% payment"
click at [837, 711] on input "Continue" at bounding box center [829, 699] width 247 height 48
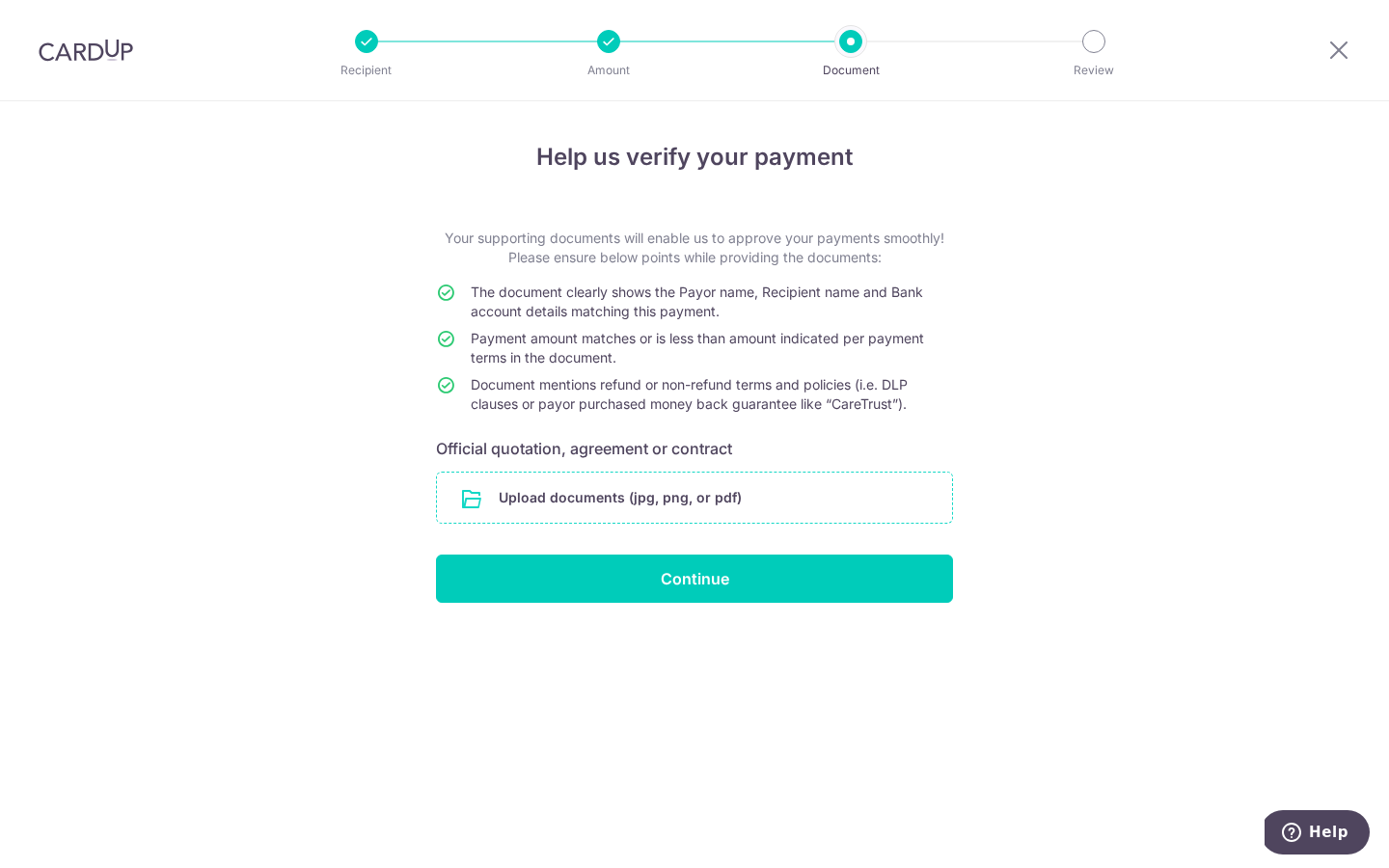
click at [686, 499] on input "file" at bounding box center [694, 497] width 516 height 50
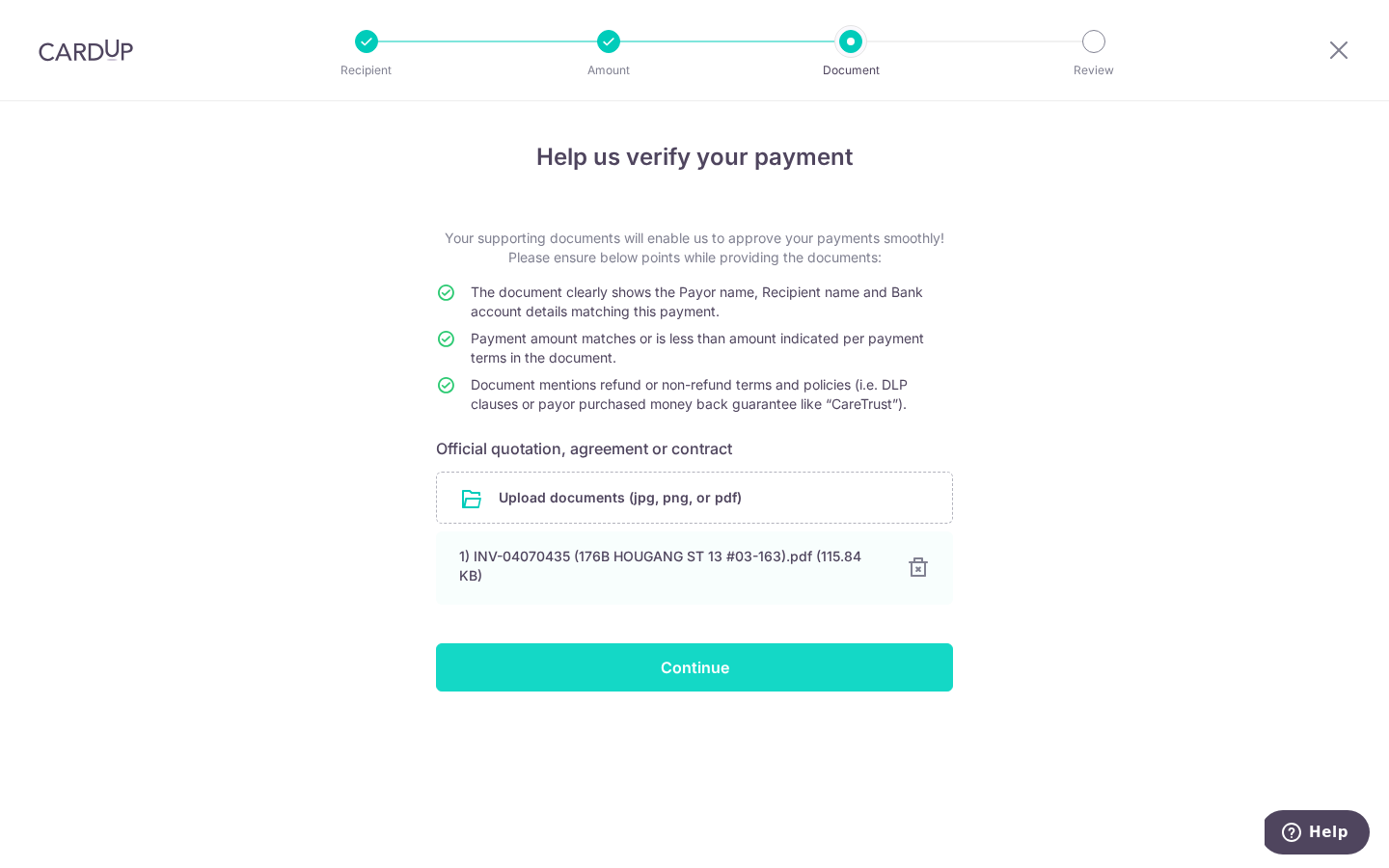
click at [909, 657] on input "Continue" at bounding box center [694, 667] width 517 height 48
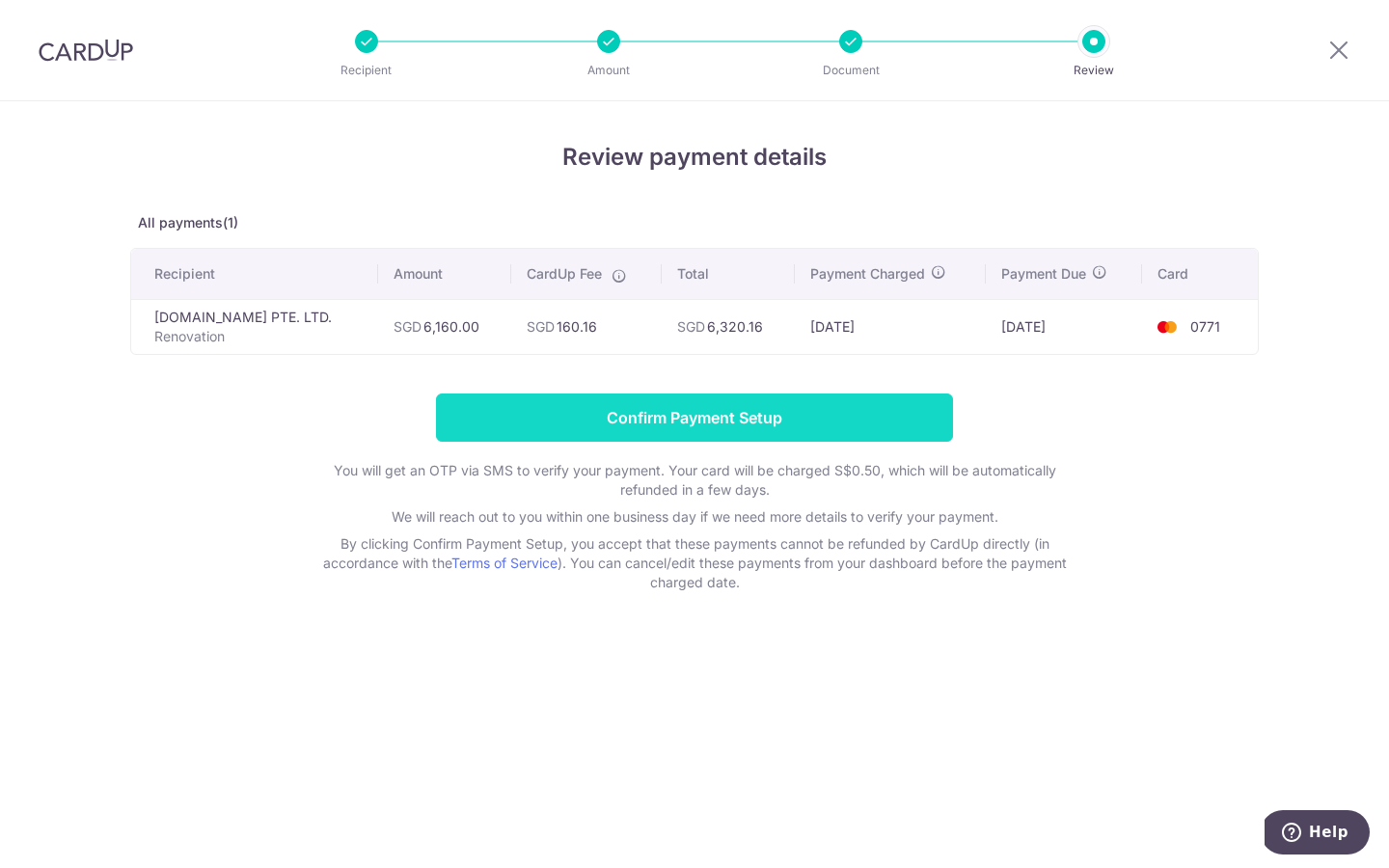
click at [824, 418] on input "Confirm Payment Setup" at bounding box center [694, 418] width 517 height 48
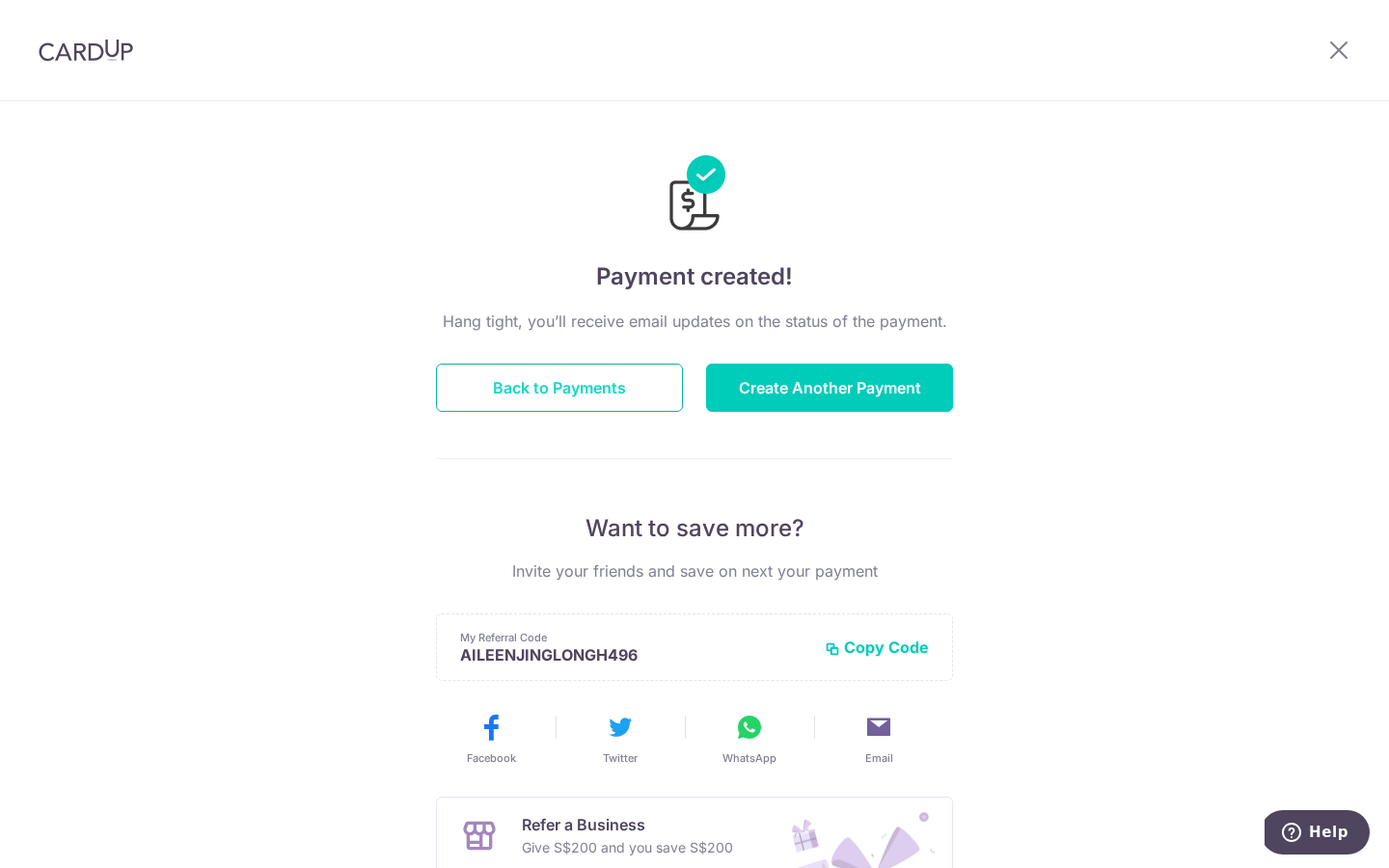
click at [570, 374] on button "Back to Payments" at bounding box center [559, 388] width 247 height 48
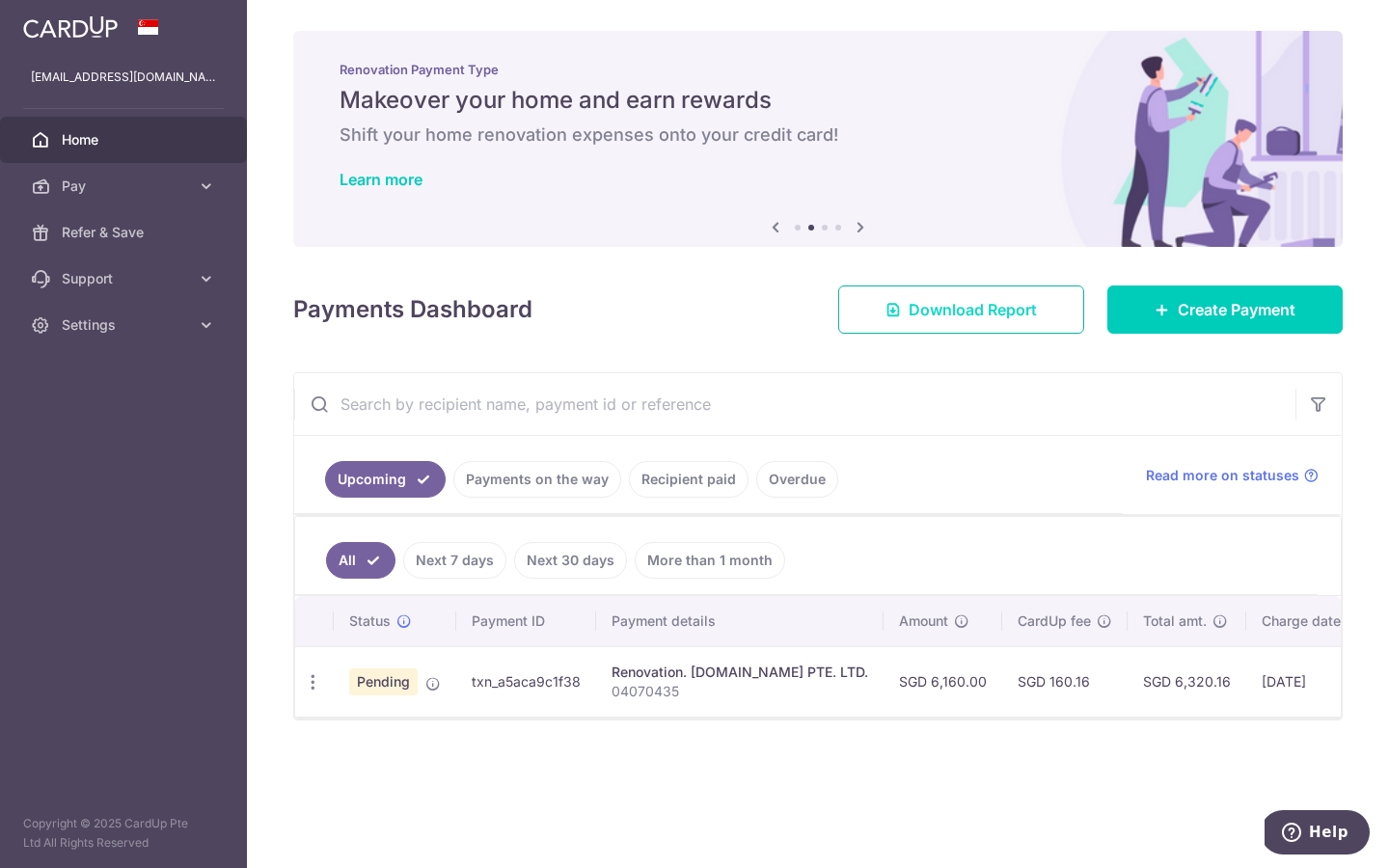
click at [1018, 321] on link "Download Report" at bounding box center [961, 310] width 246 height 48
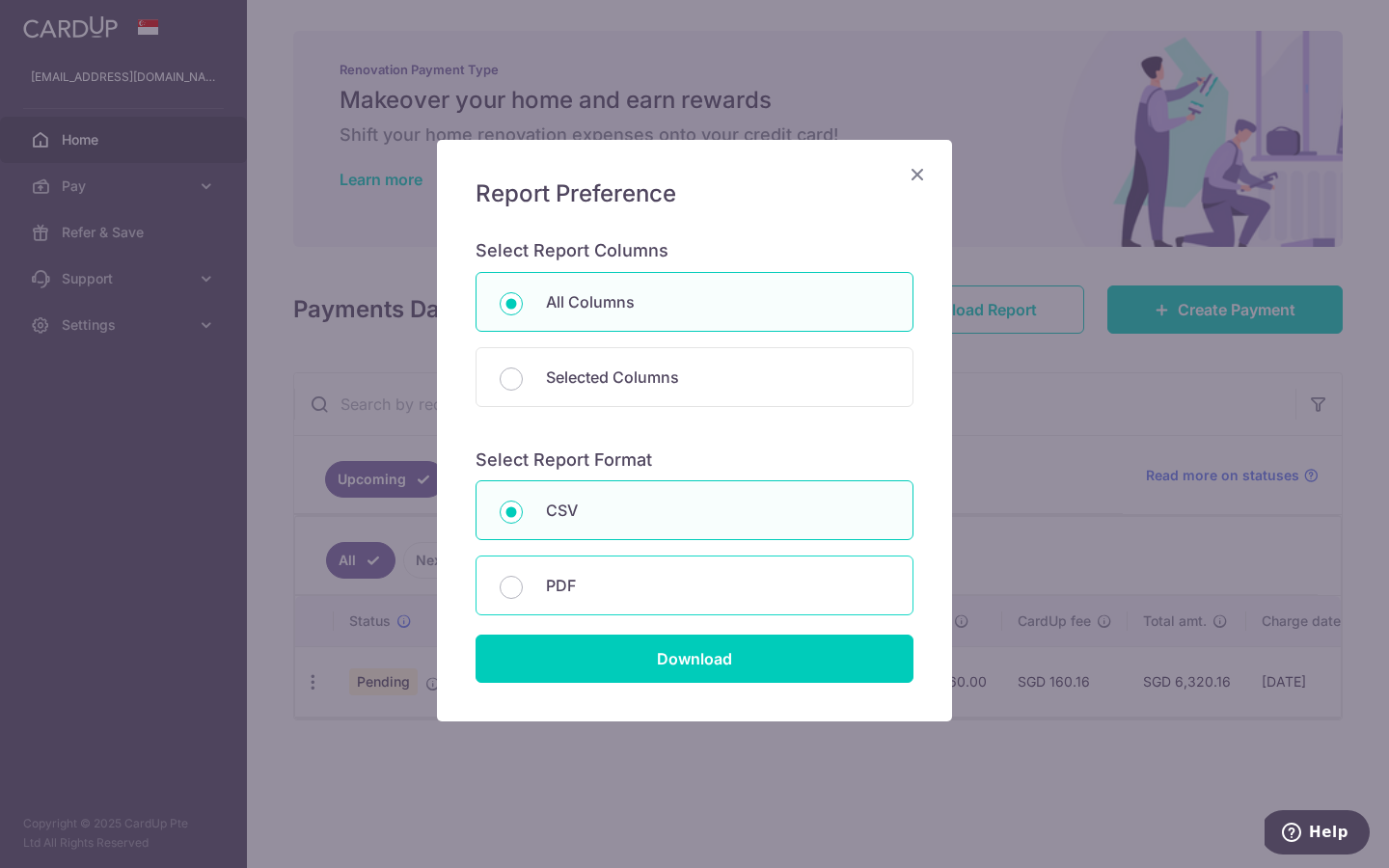
click at [655, 578] on p "PDF" at bounding box center [717, 584] width 344 height 23
click at [523, 578] on input "PDF" at bounding box center [511, 586] width 23 height 23
radio input "false"
radio input "true"
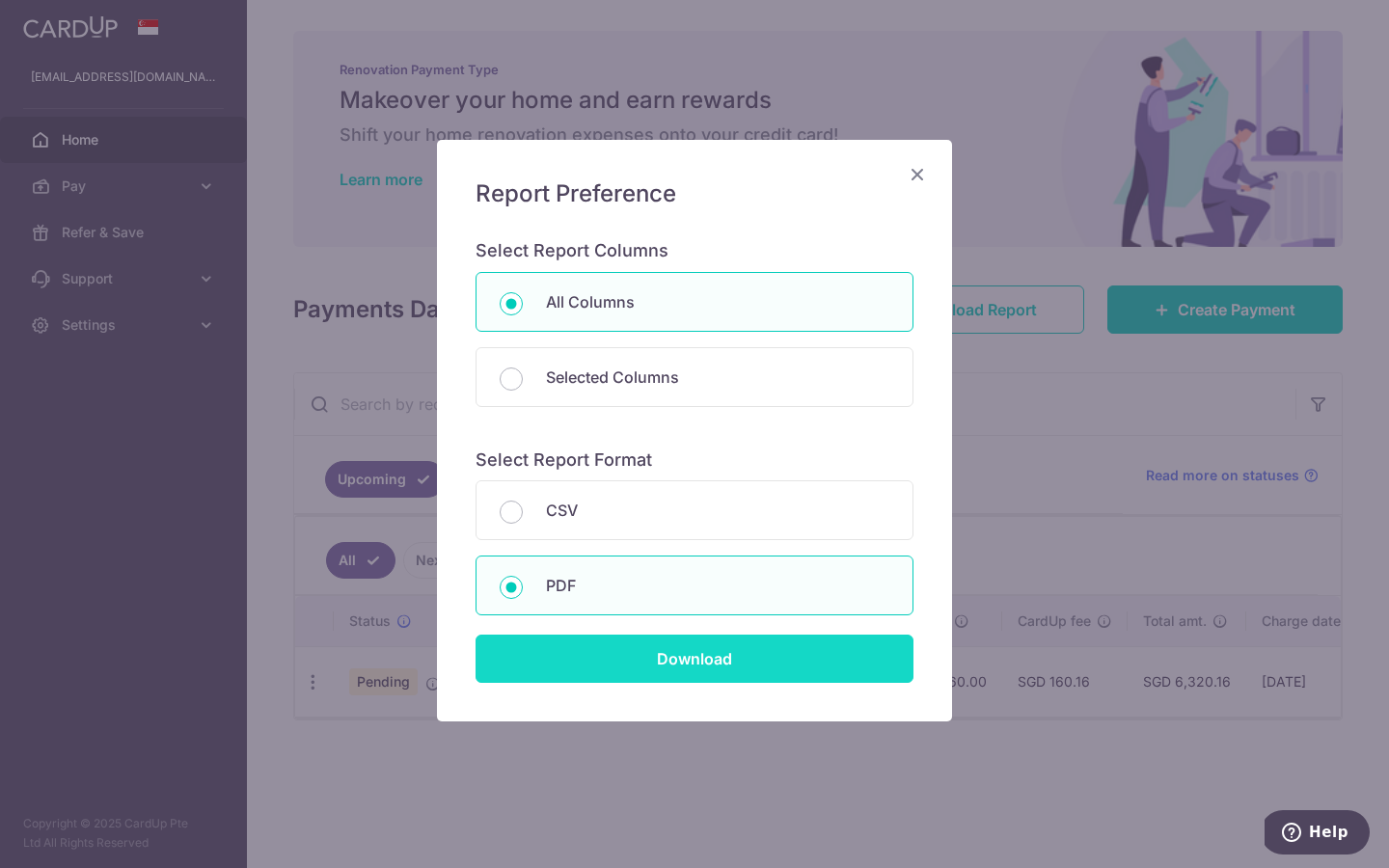
click at [658, 662] on input "Download" at bounding box center [694, 658] width 438 height 48
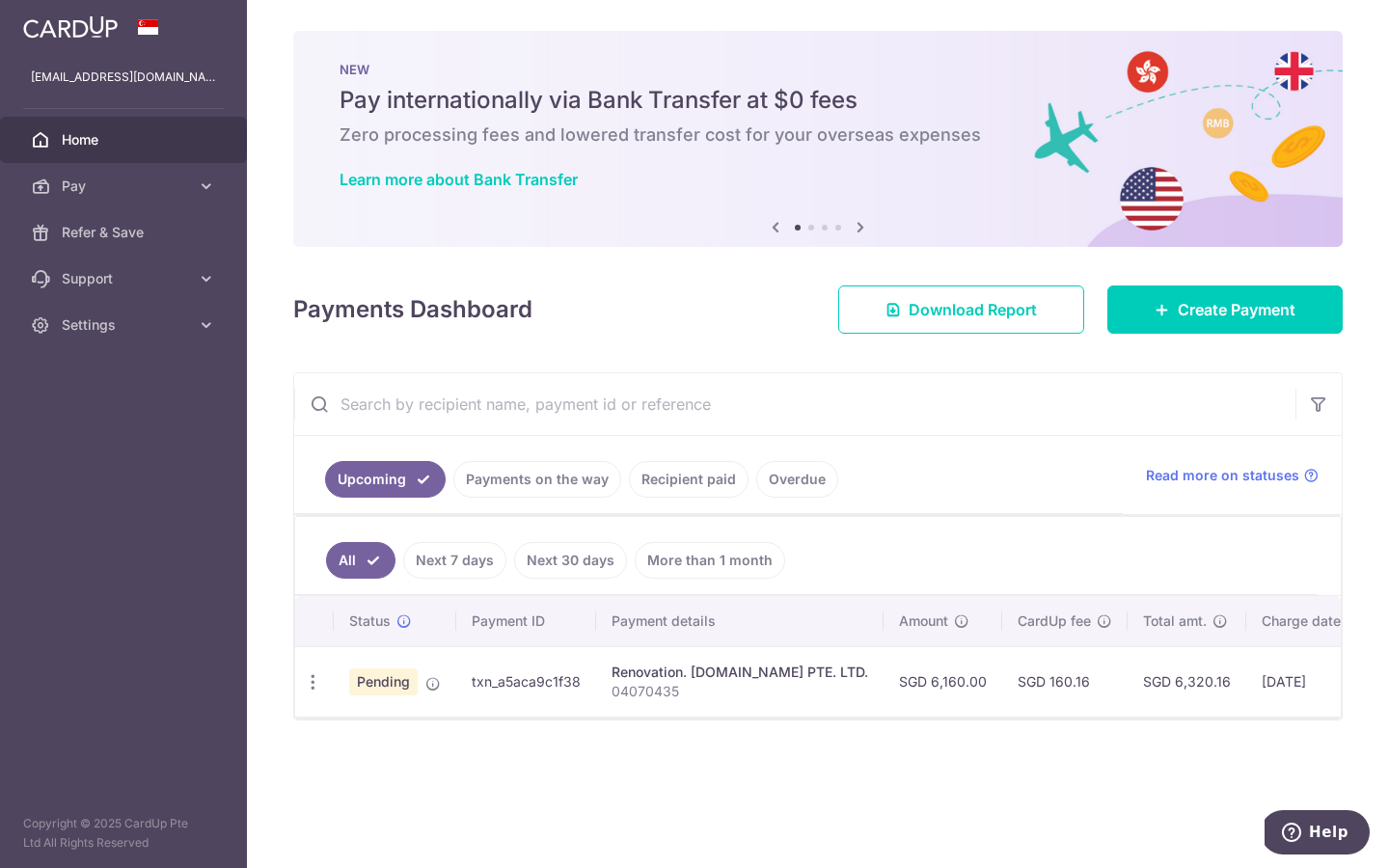
scroll to position [0, 257]
